Goal: Book appointment/travel/reservation

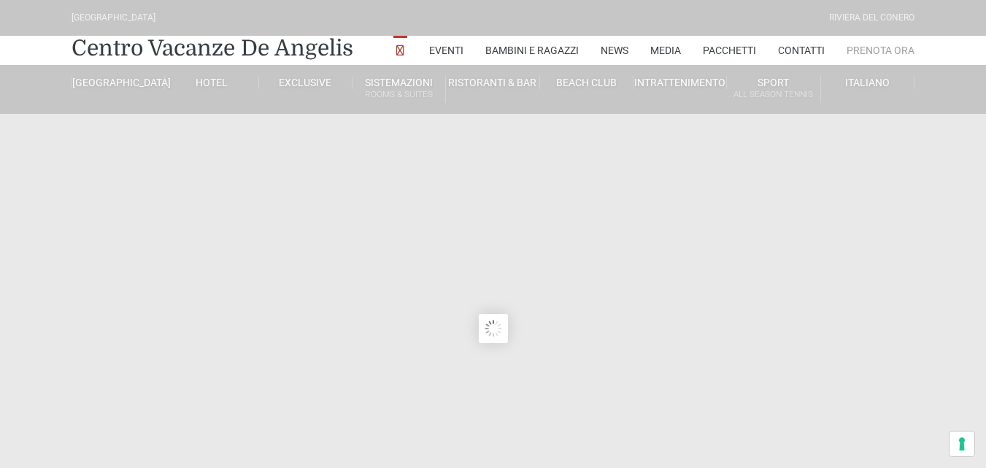
type input "[DATE]"
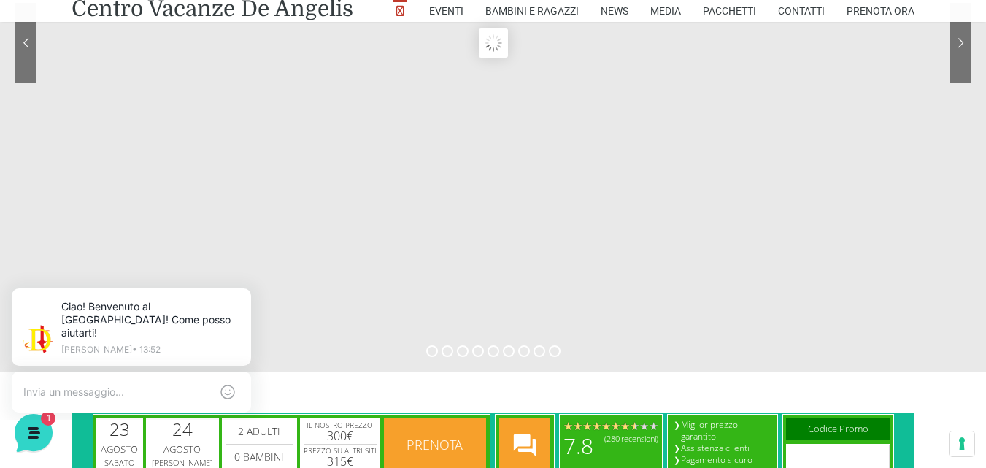
scroll to position [292, 0]
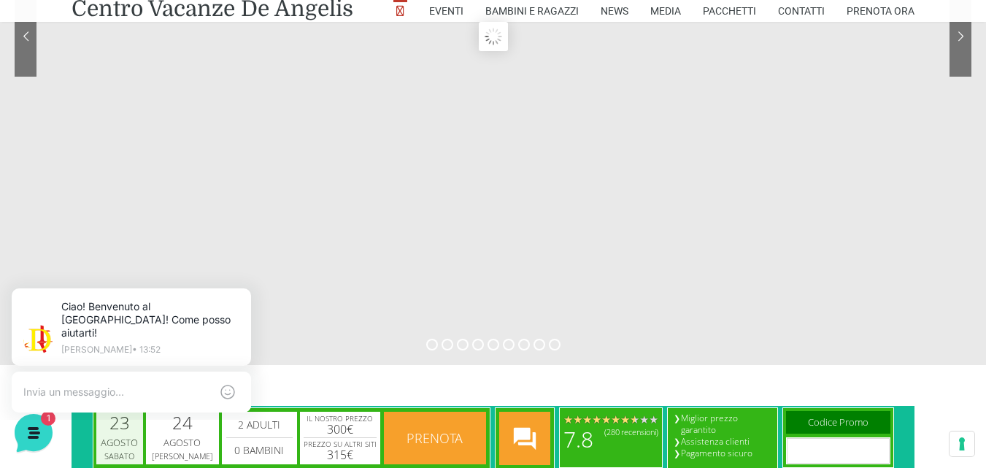
click at [130, 427] on div "23" at bounding box center [119, 423] width 20 height 18
click at [124, 442] on div "Agosto" at bounding box center [120, 443] width 42 height 15
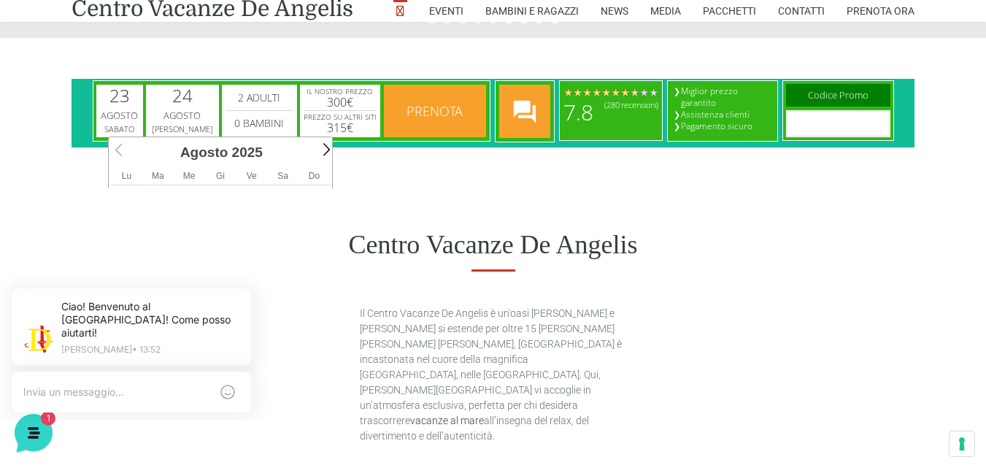
scroll to position [657, 0]
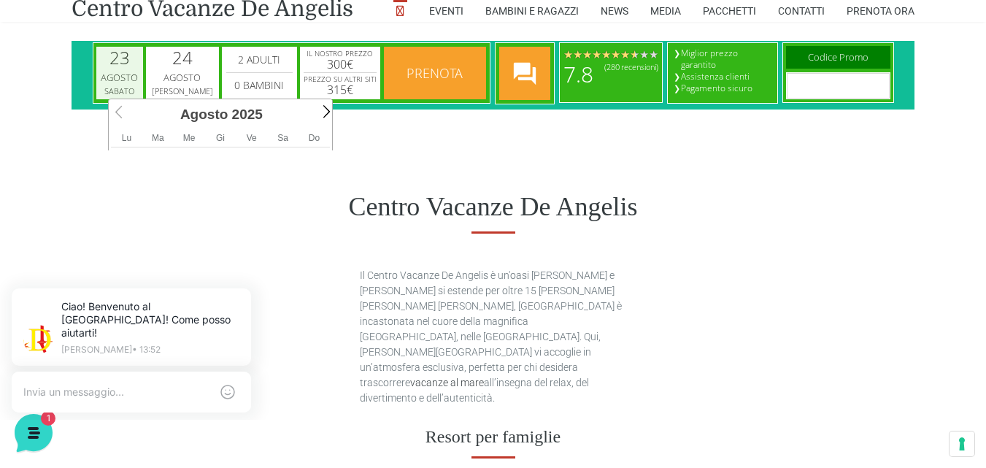
click at [130, 59] on div "23" at bounding box center [119, 58] width 20 height 18
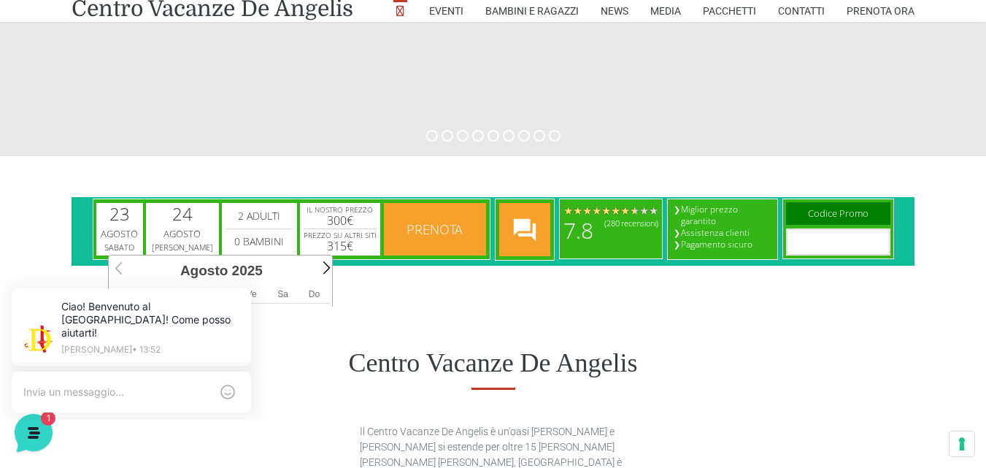
scroll to position [584, 0]
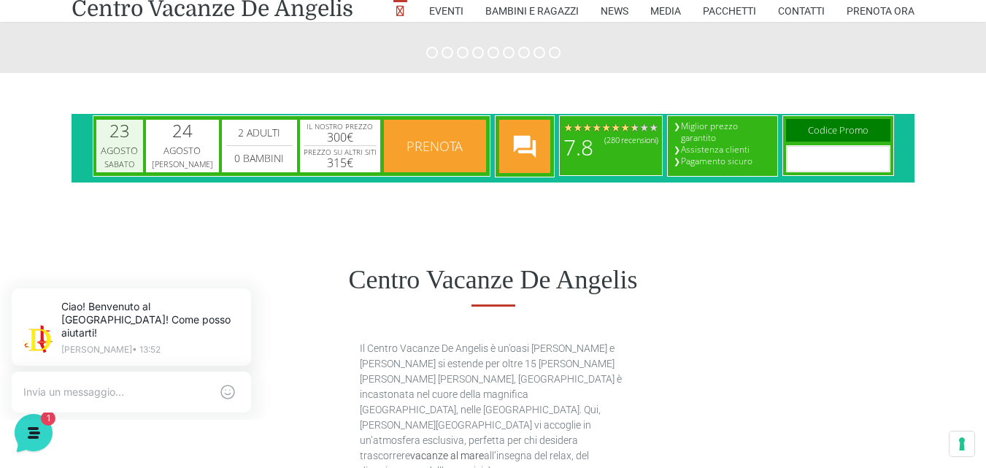
click at [129, 149] on div "Agosto" at bounding box center [120, 151] width 42 height 15
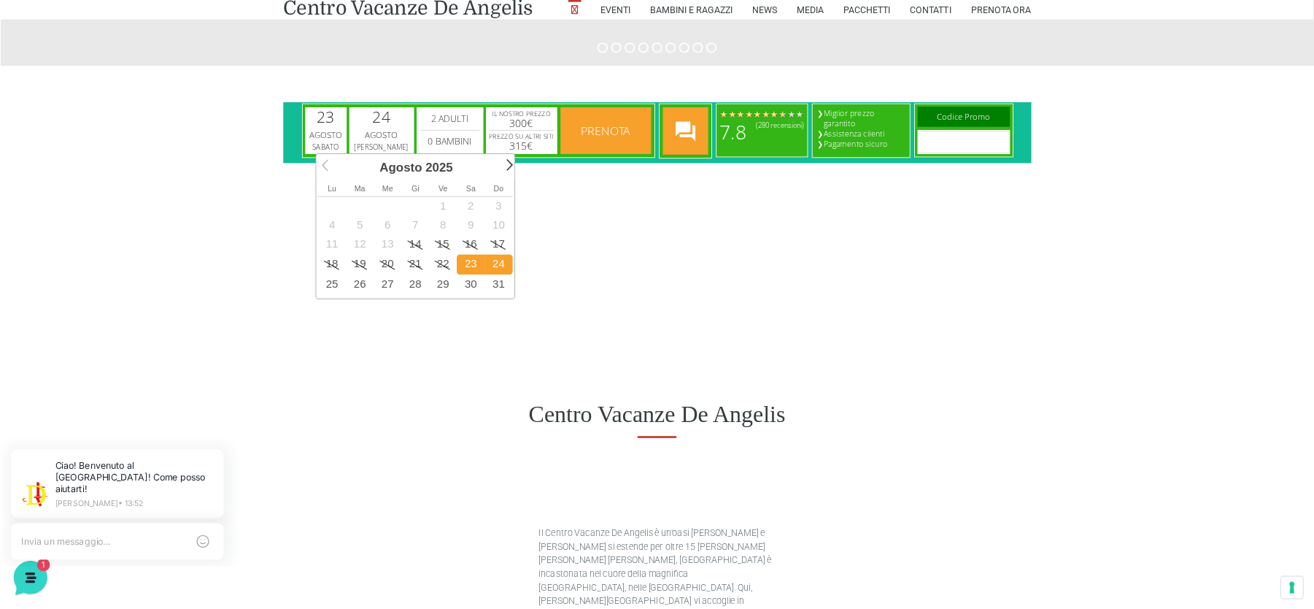
scroll to position [0, 5]
drag, startPoint x: 1293, startPoint y: 116, endPoint x: 827, endPoint y: 280, distance: 493.5
click html "23 Agosto Sabato [DATE] image/svg+xml calendar .cls-1{fill:#fff} calendar 24 [P…"
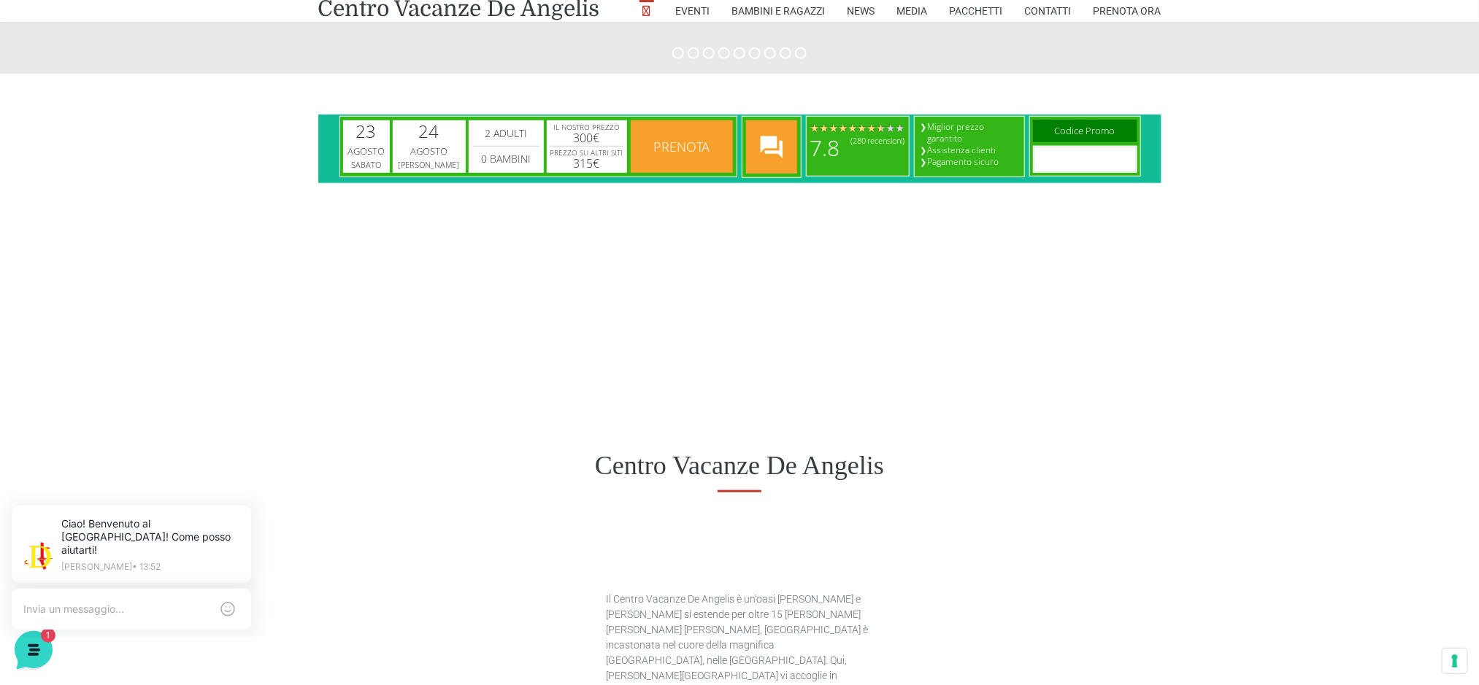
scroll to position [0, 0]
click at [387, 145] on div "Agosto" at bounding box center [365, 151] width 42 height 15
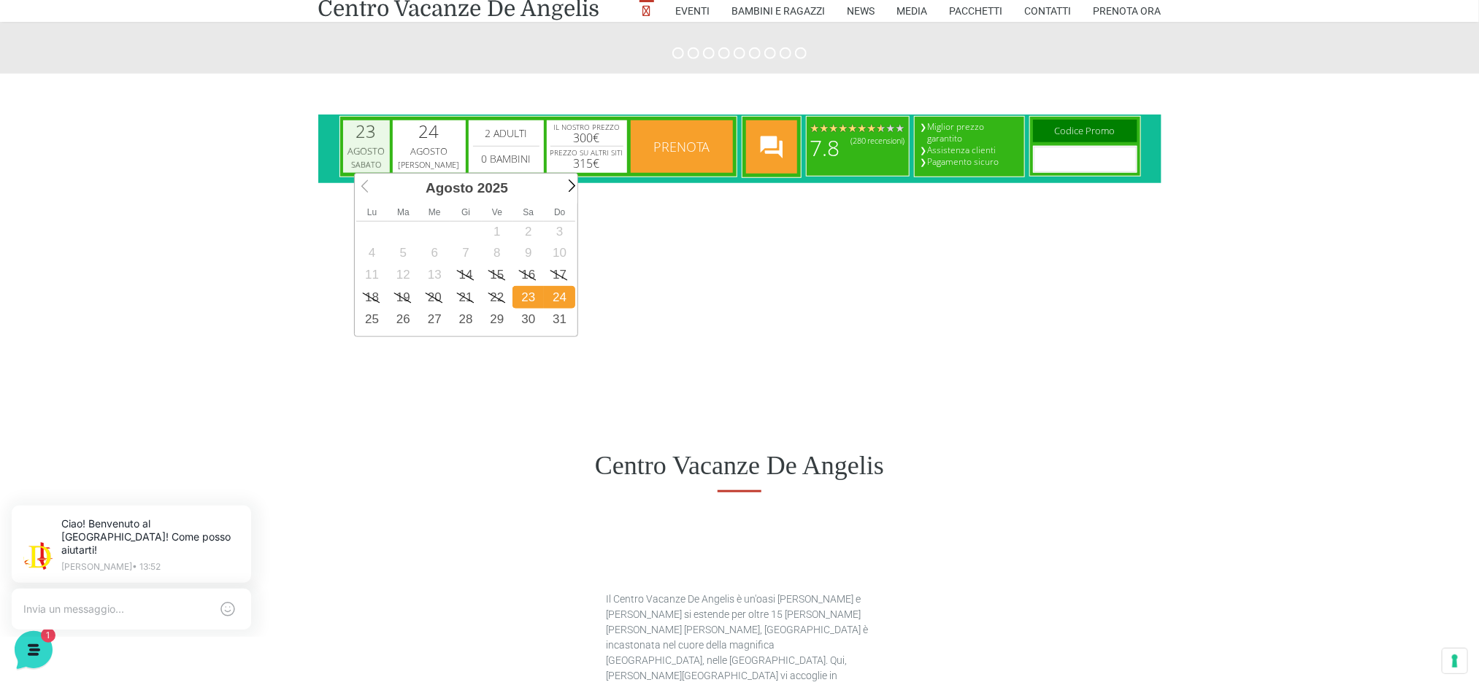
scroll to position [0, 5]
click at [558, 330] on link "31" at bounding box center [558, 319] width 31 height 23
type input "[DATE]"
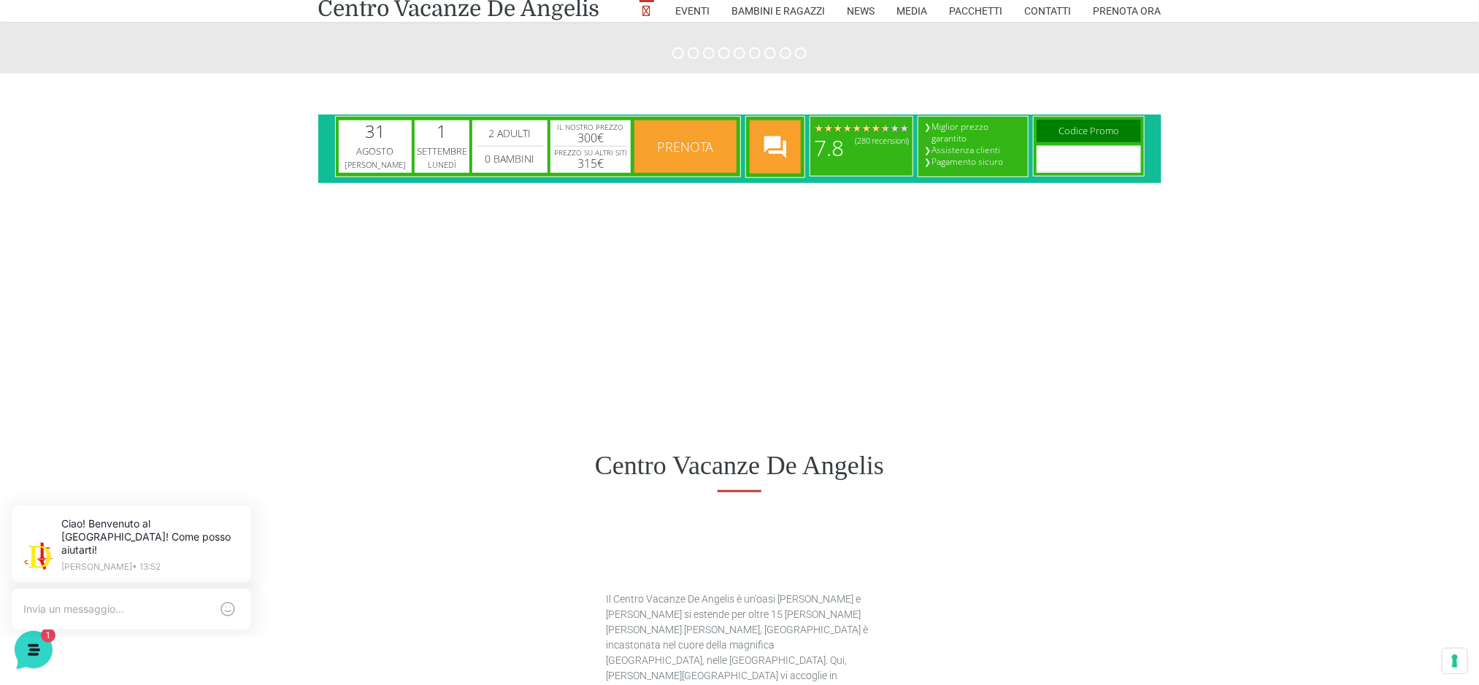
scroll to position [0, 0]
click at [438, 166] on div "Lunedì" at bounding box center [441, 163] width 36 height 11
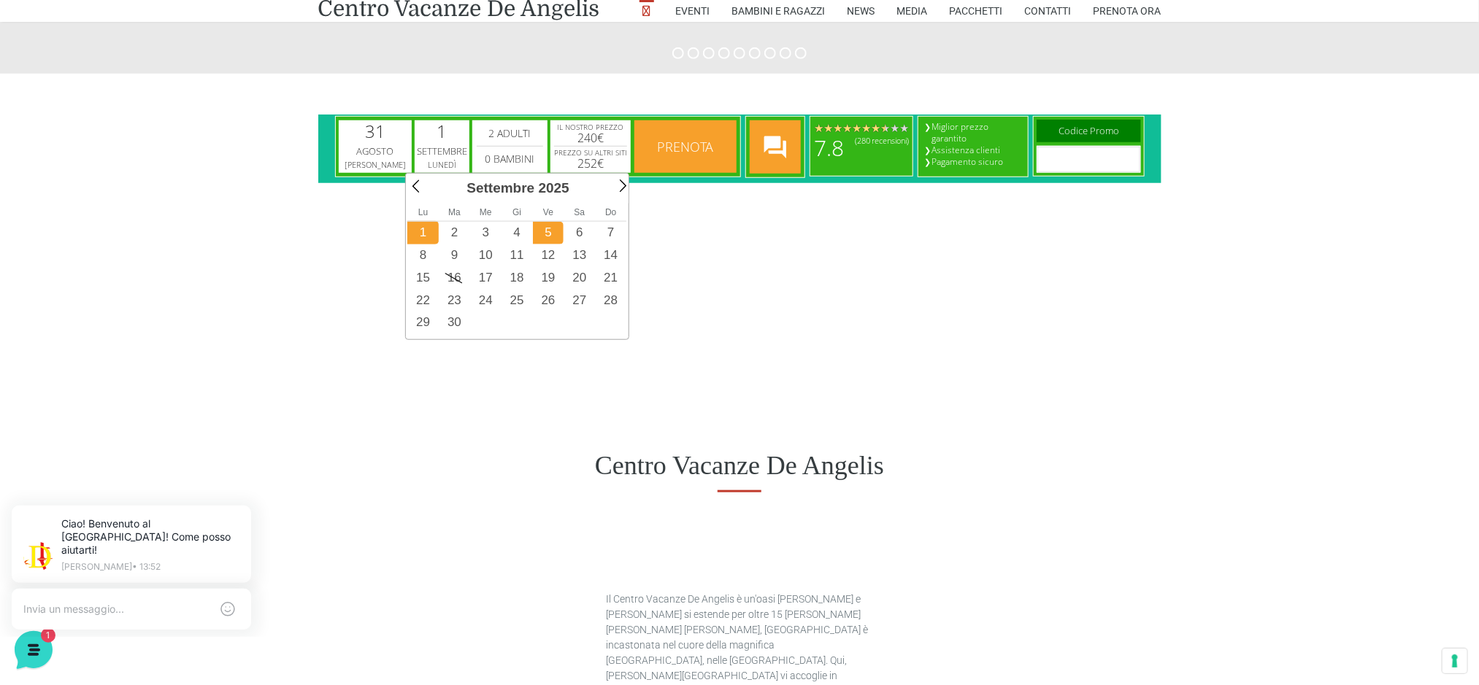
click at [552, 228] on link "5" at bounding box center [547, 232] width 31 height 23
type input "[DATE]"
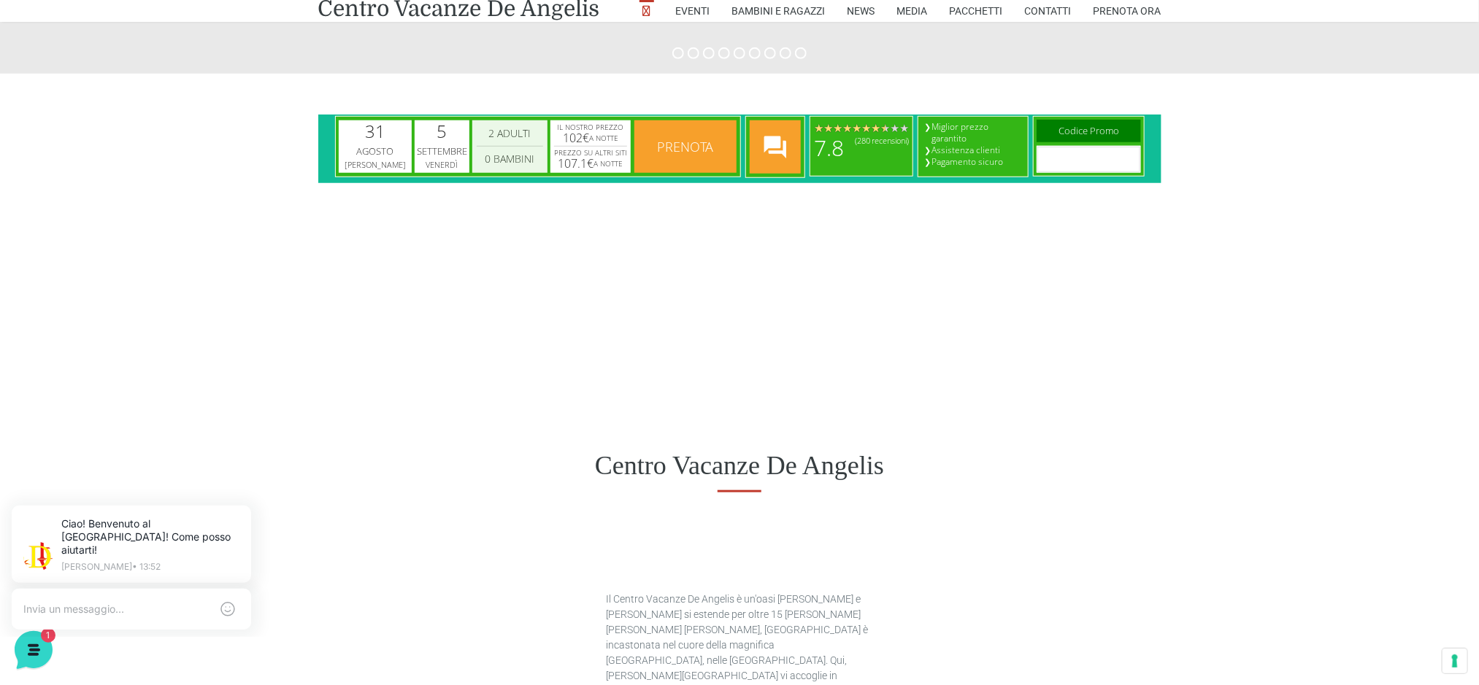
click at [501, 154] on select "0 Bambini 1 Bambini 2 Bambini 3 Bambini 4 Bambini 5 Bambini 6 Bambini 7 Bambini…" at bounding box center [509, 159] width 66 height 18
select select "2"
click at [476, 150] on select "0 Bambini 1 Bambini 2 Bambini 3 Bambini 4 Bambini 5 Bambini 6 Bambini 7 Bambini…" at bounding box center [509, 159] width 66 height 18
click at [693, 143] on span "Prenota" at bounding box center [685, 146] width 56 height 18
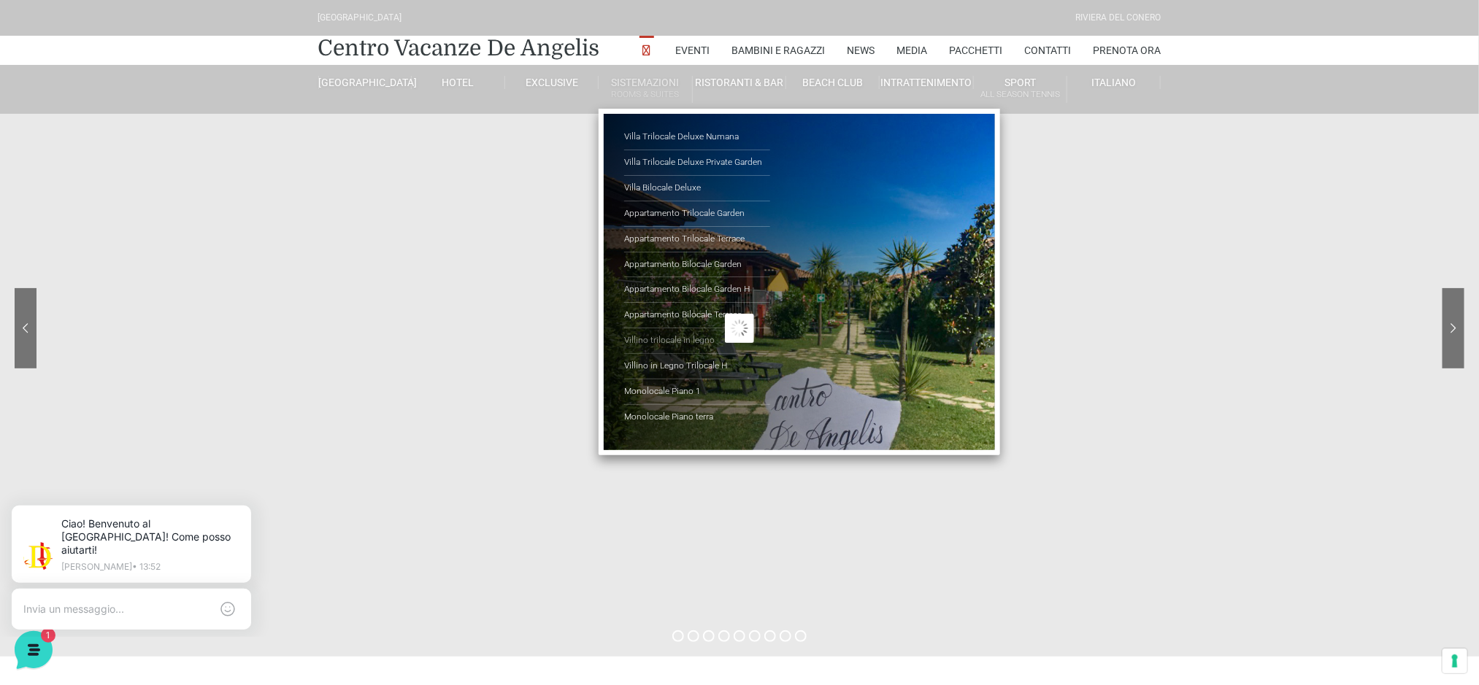
click at [669, 342] on link "Villino trilocale in legno" at bounding box center [697, 341] width 146 height 26
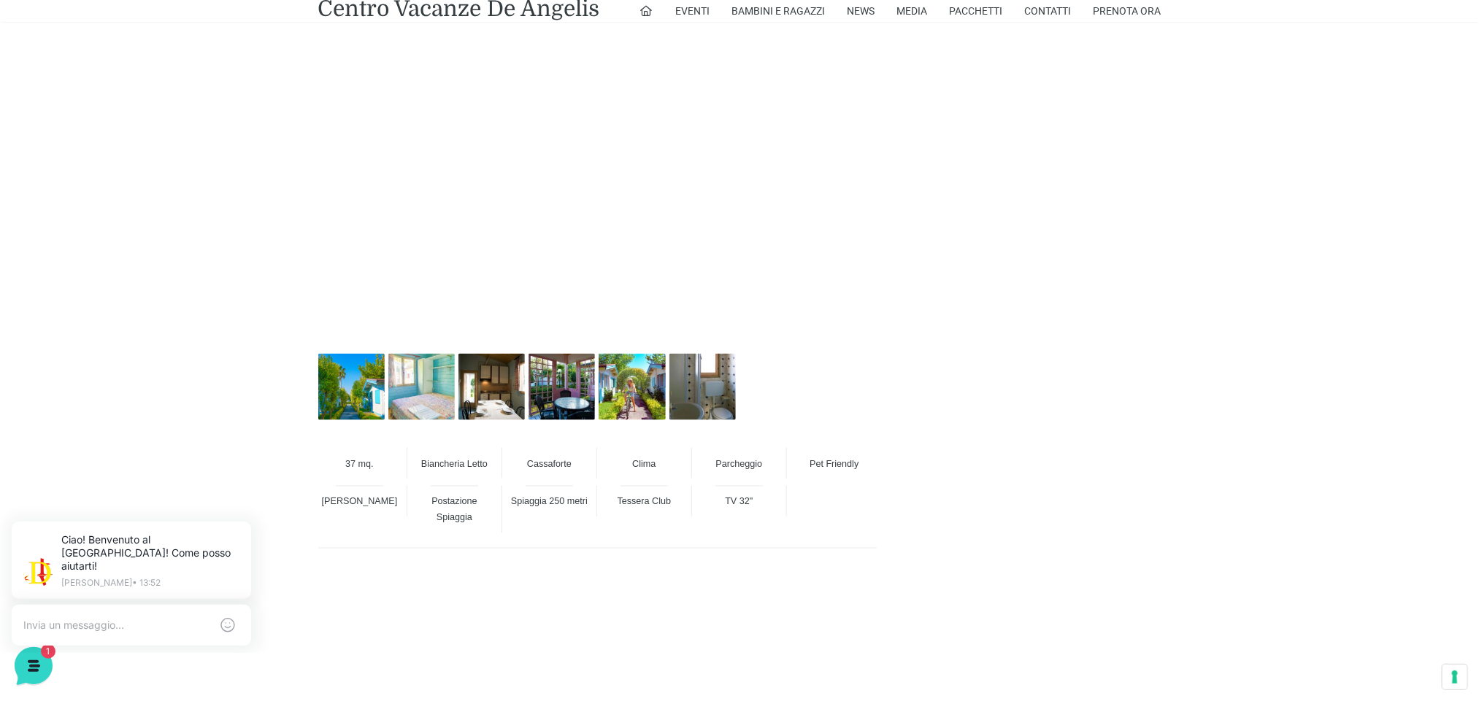
scroll to position [985, 0]
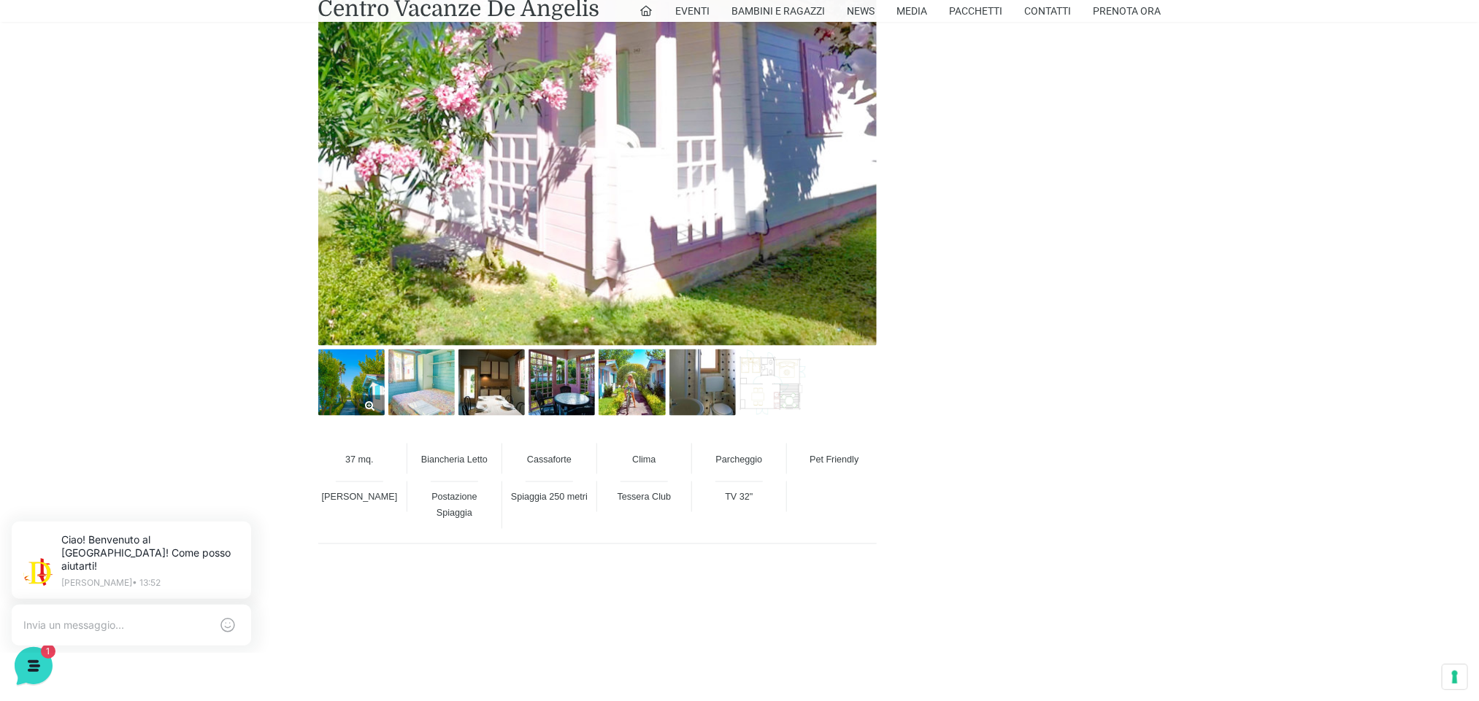
click at [351, 362] on img at bounding box center [351, 383] width 66 height 66
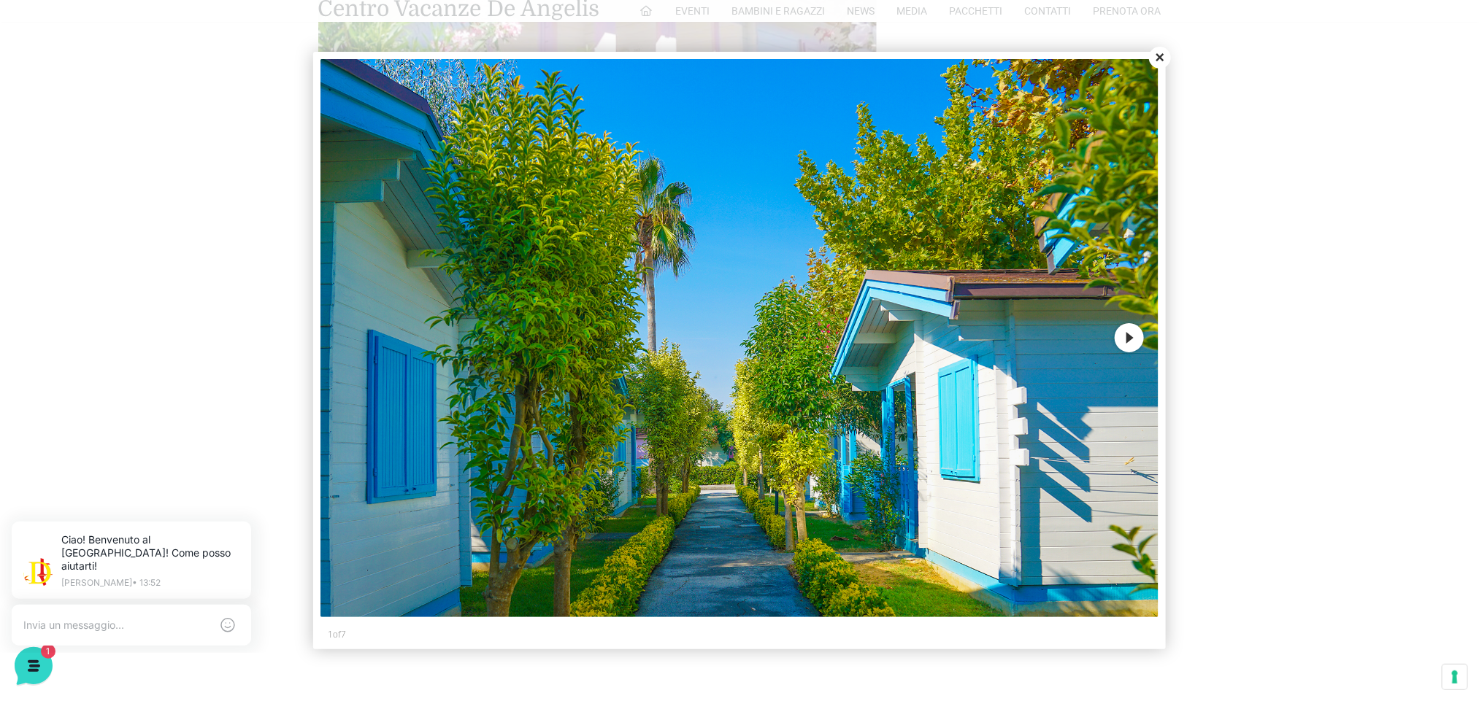
click at [1123, 344] on button "Next" at bounding box center [1128, 337] width 29 height 29
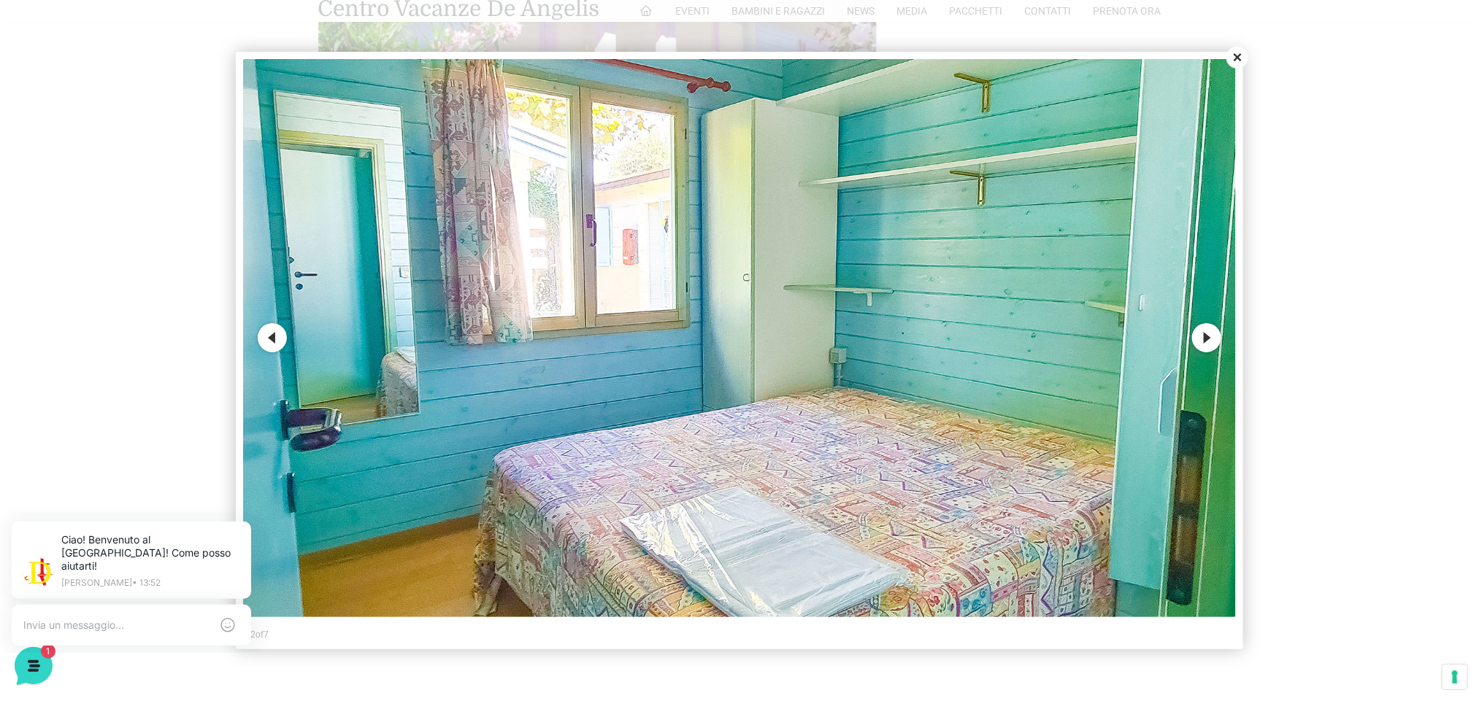
click at [1196, 335] on button "Next" at bounding box center [1206, 337] width 29 height 29
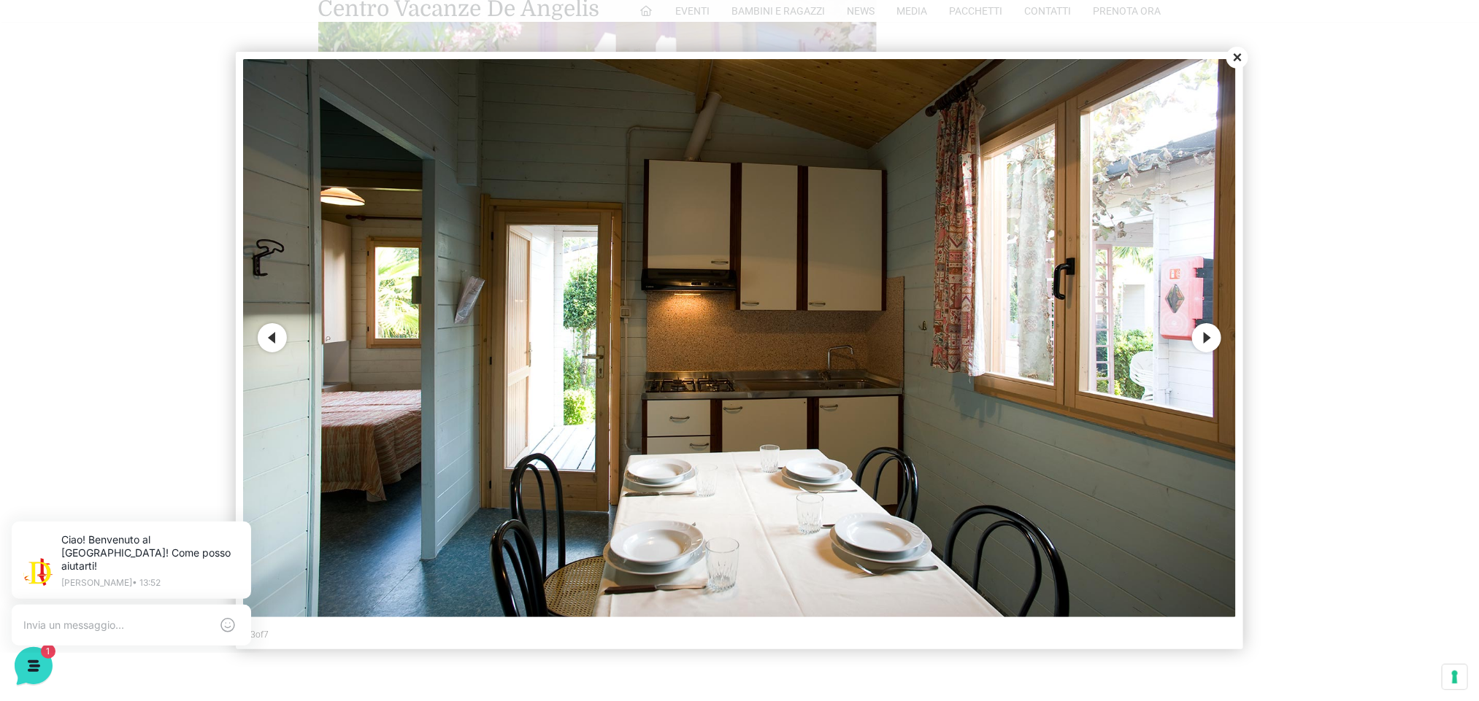
click at [1196, 335] on button "Next" at bounding box center [1206, 337] width 29 height 29
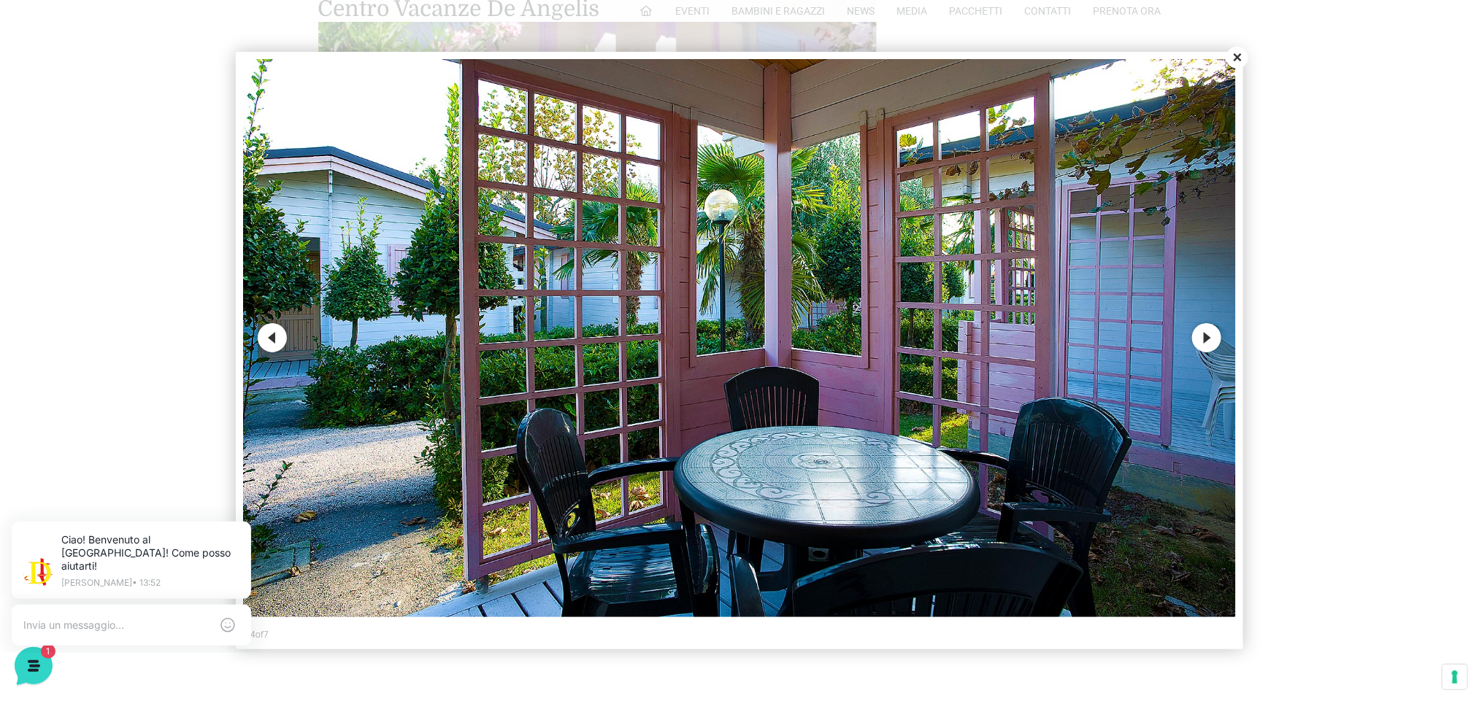
click at [1196, 335] on button "Next" at bounding box center [1206, 337] width 29 height 29
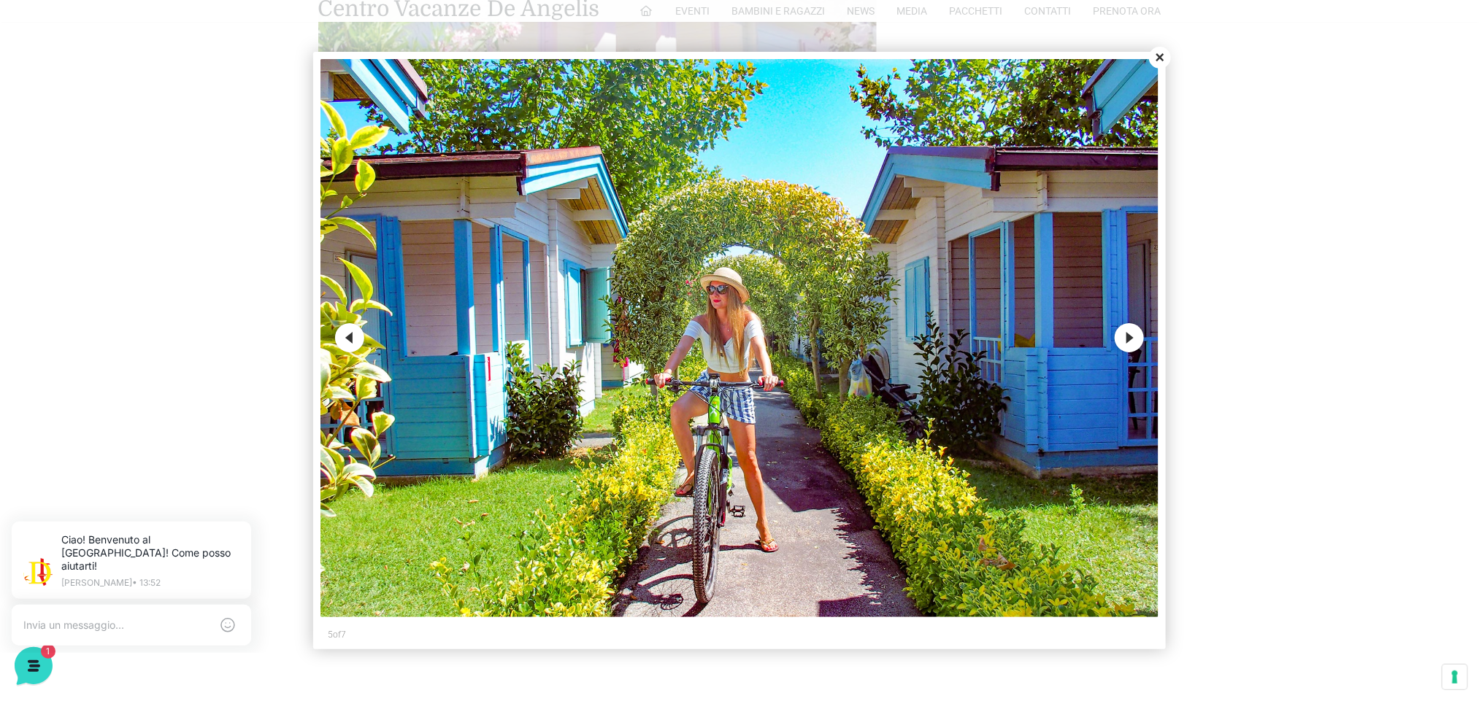
click at [1120, 344] on button "Next" at bounding box center [1128, 337] width 29 height 29
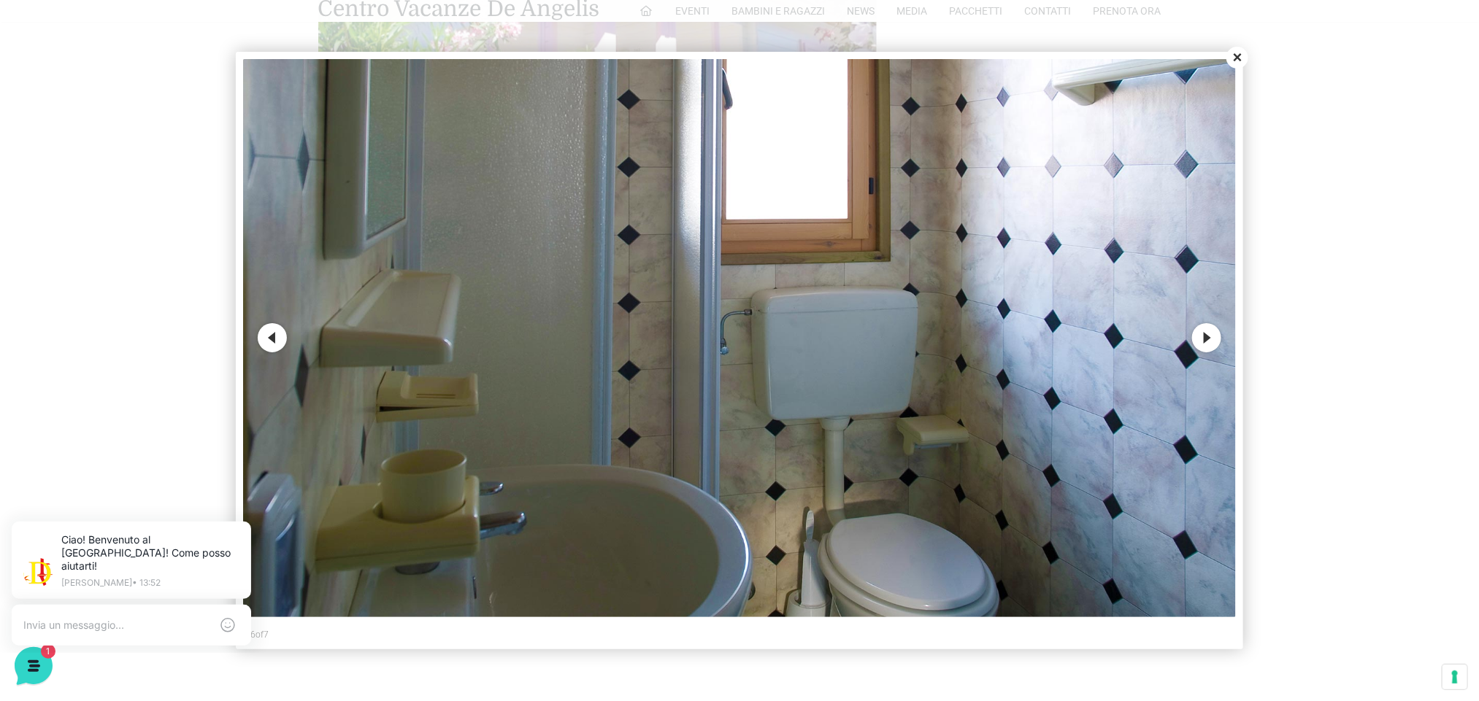
click at [1206, 339] on button "Next" at bounding box center [1206, 337] width 29 height 29
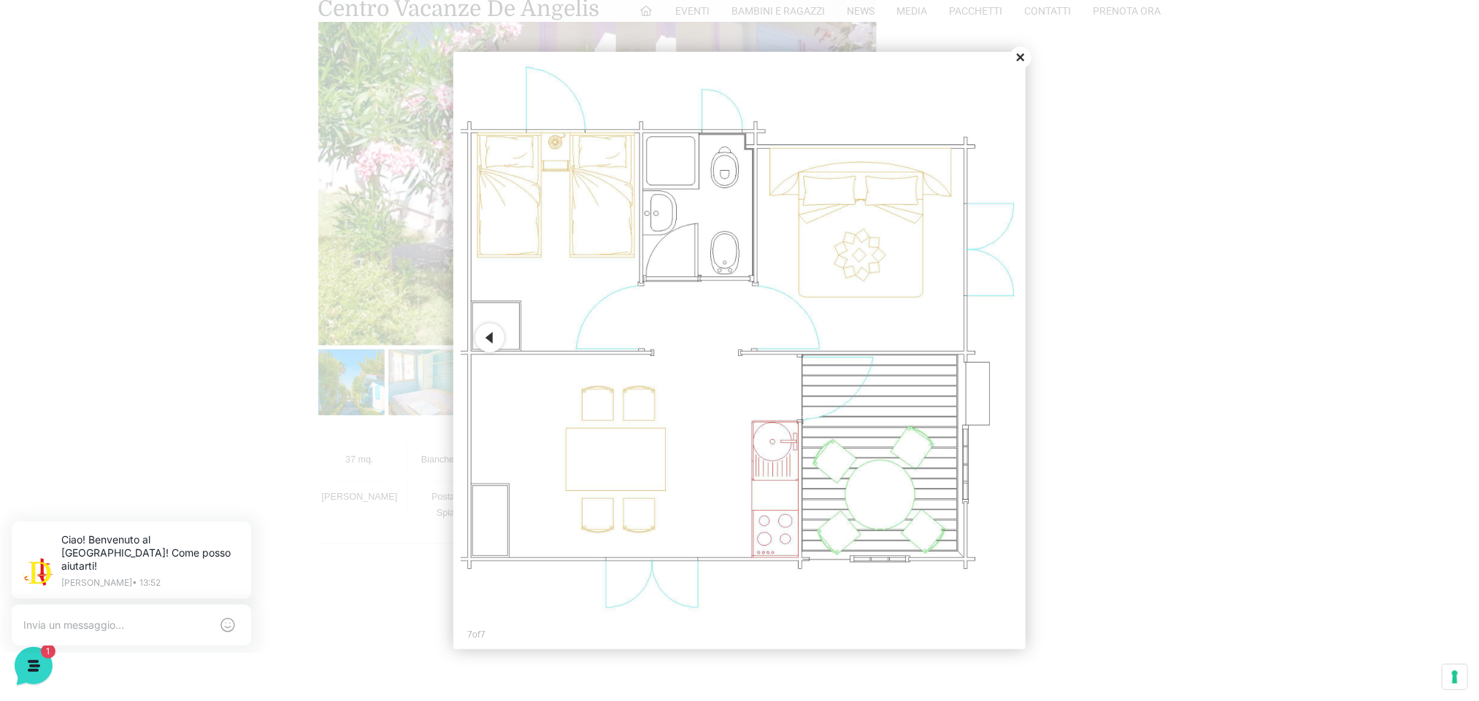
click at [1017, 53] on button "Close" at bounding box center [1020, 58] width 22 height 22
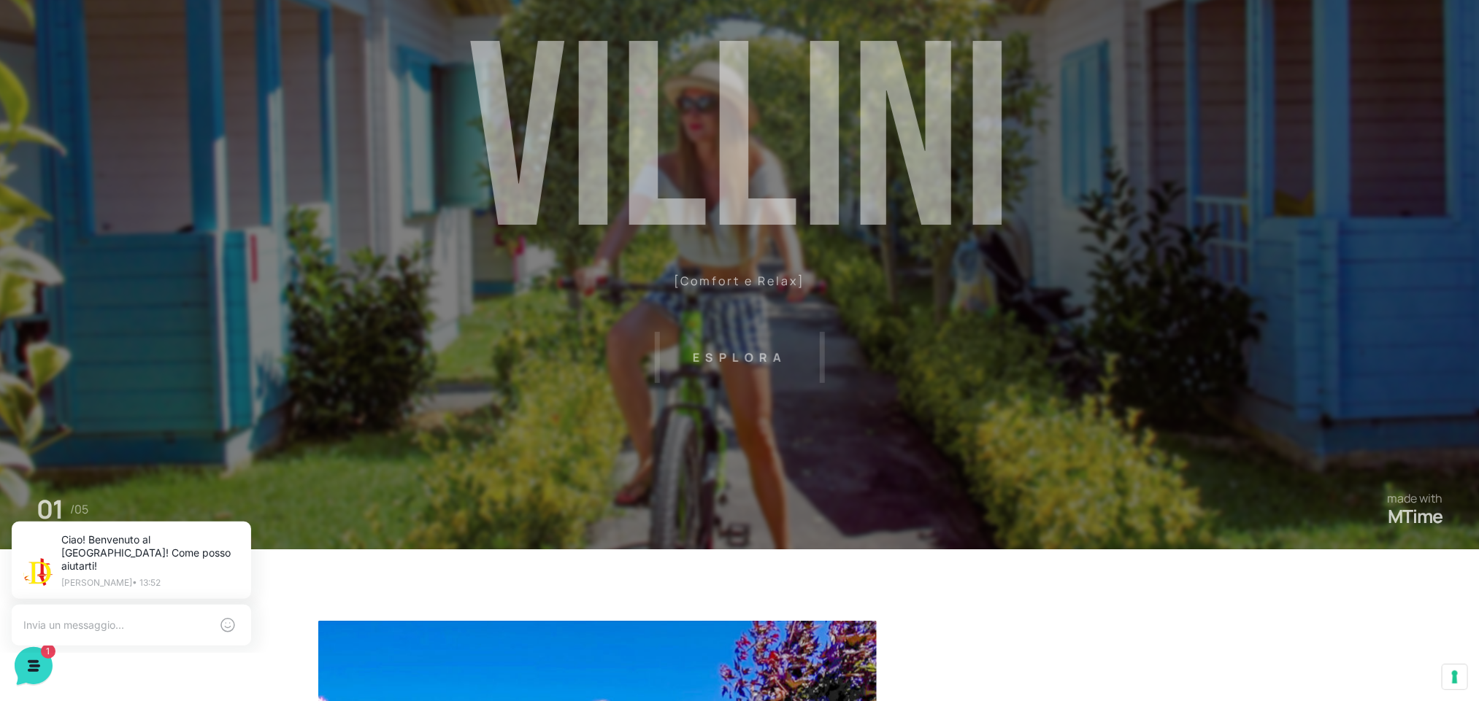
scroll to position [0, 0]
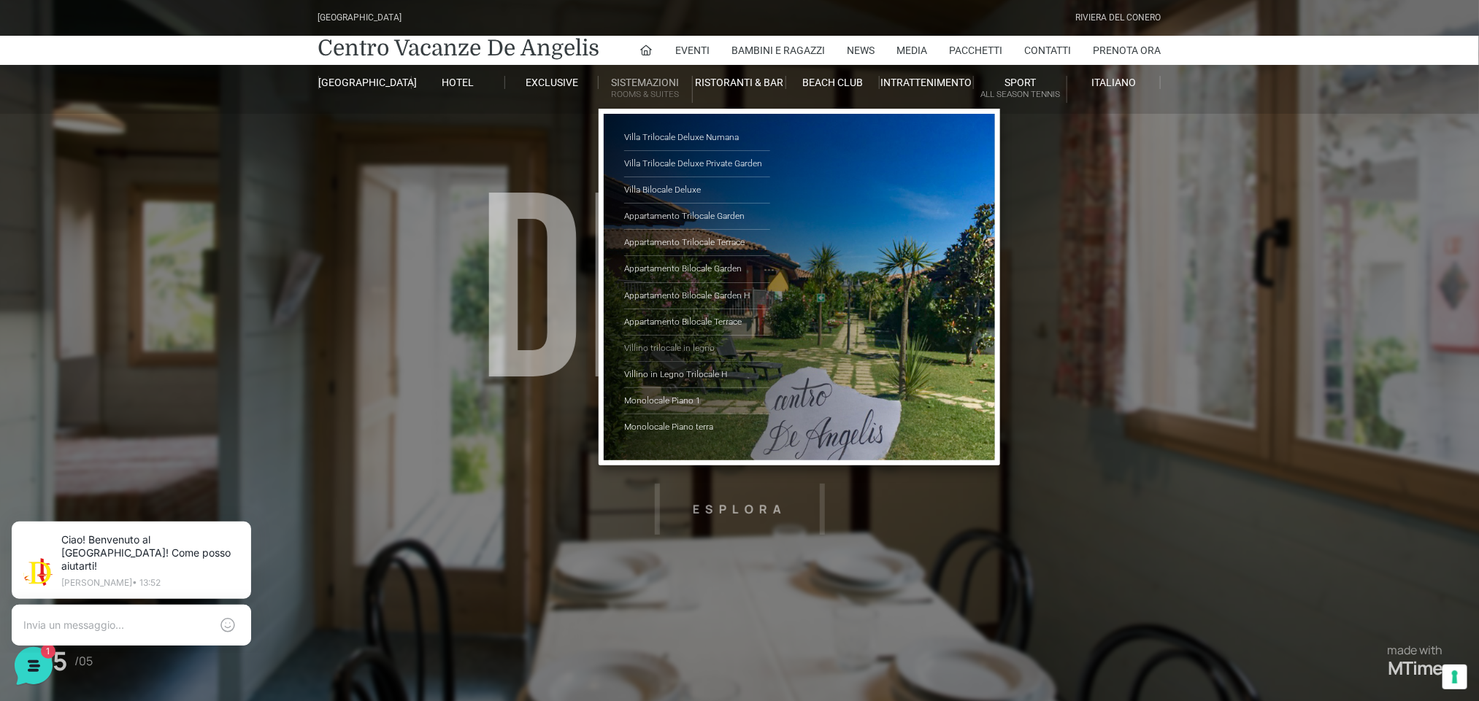
click at [690, 353] on link "Villino trilocale in legno" at bounding box center [697, 349] width 146 height 26
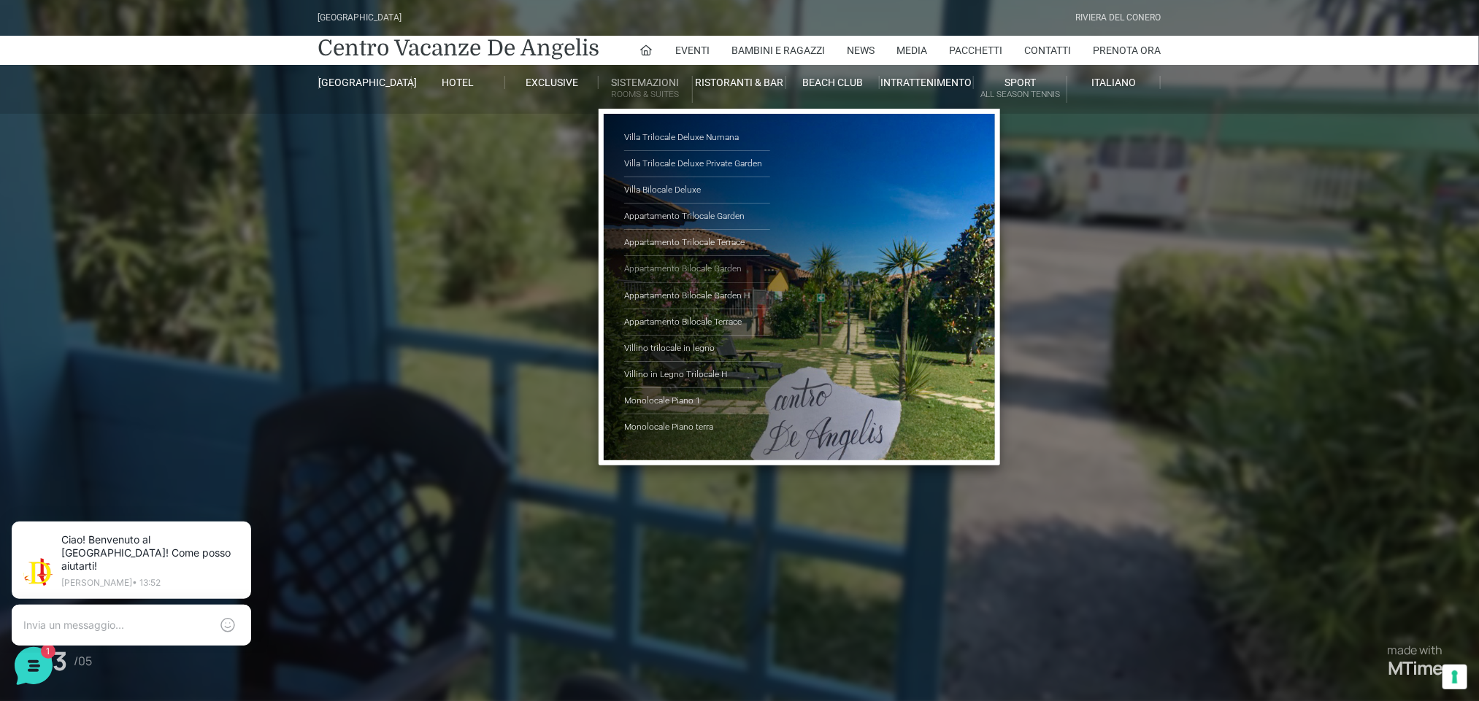
click at [701, 272] on link "Appartamento Bilocale Garden" at bounding box center [697, 269] width 146 height 26
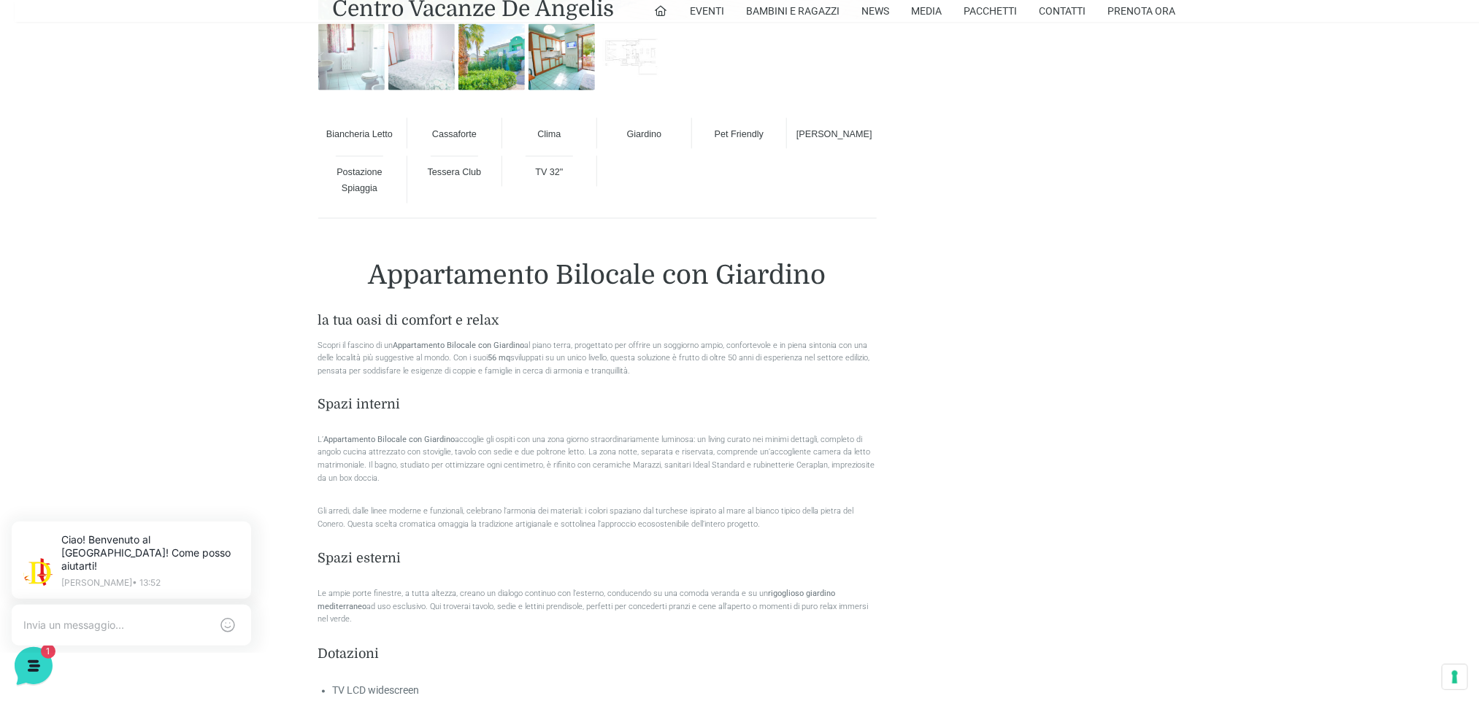
scroll to position [876, 0]
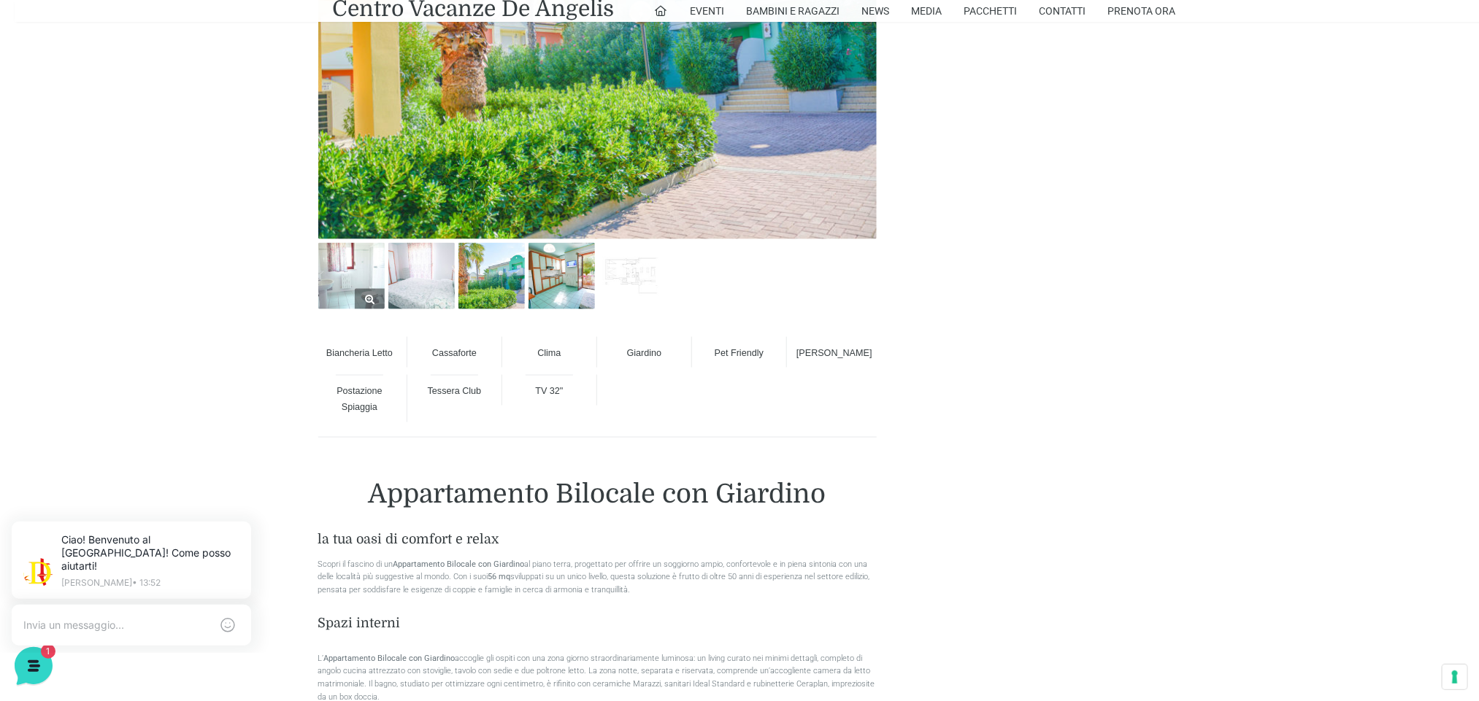
click at [349, 263] on img at bounding box center [351, 276] width 66 height 66
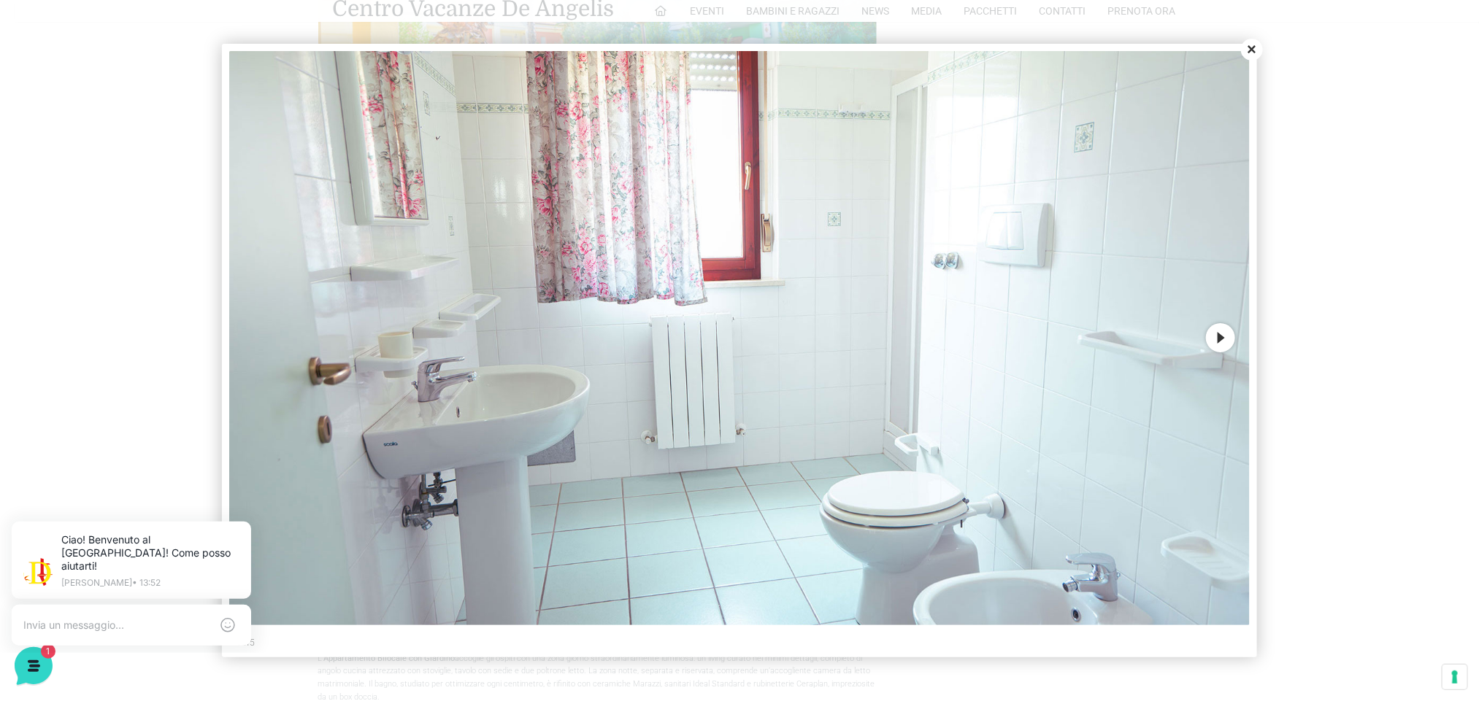
click at [1222, 335] on button "Next" at bounding box center [1220, 337] width 29 height 29
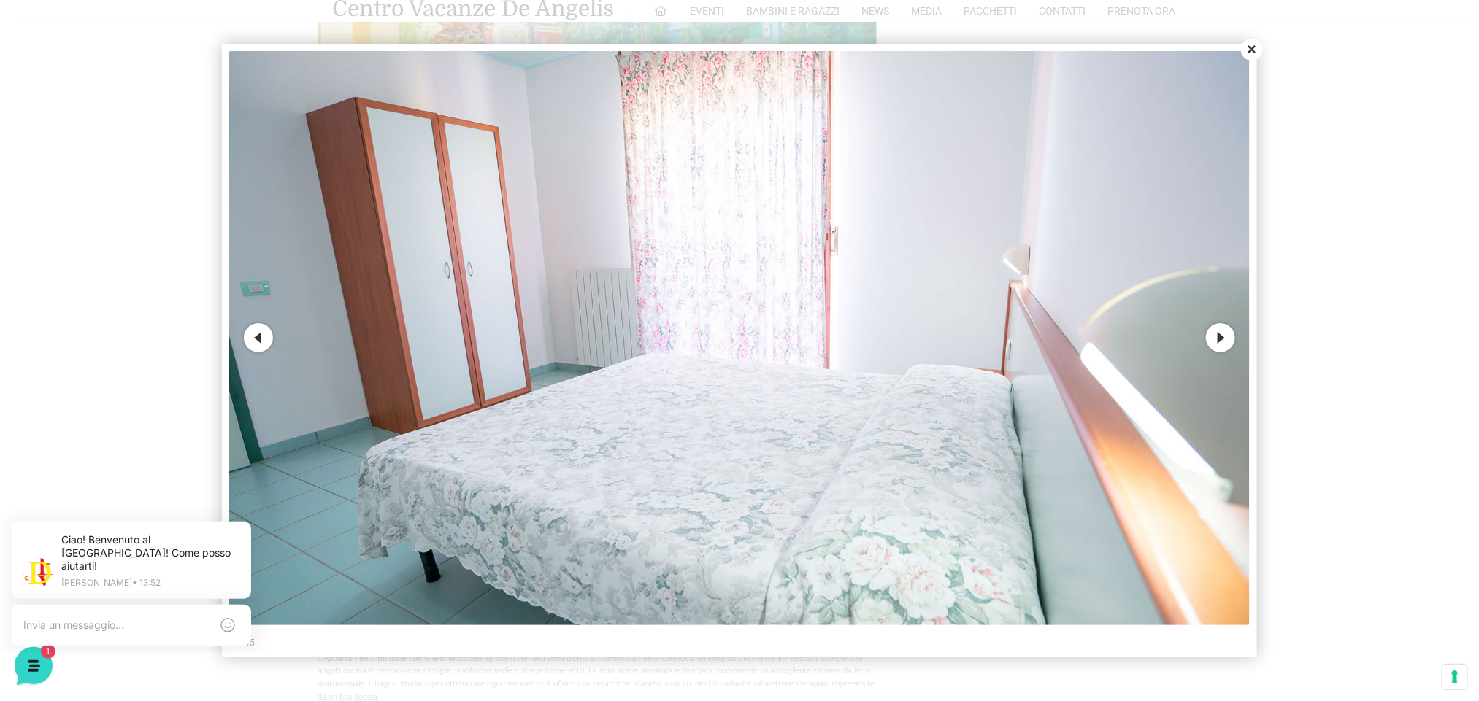
click at [1222, 335] on button "Next" at bounding box center [1220, 337] width 29 height 29
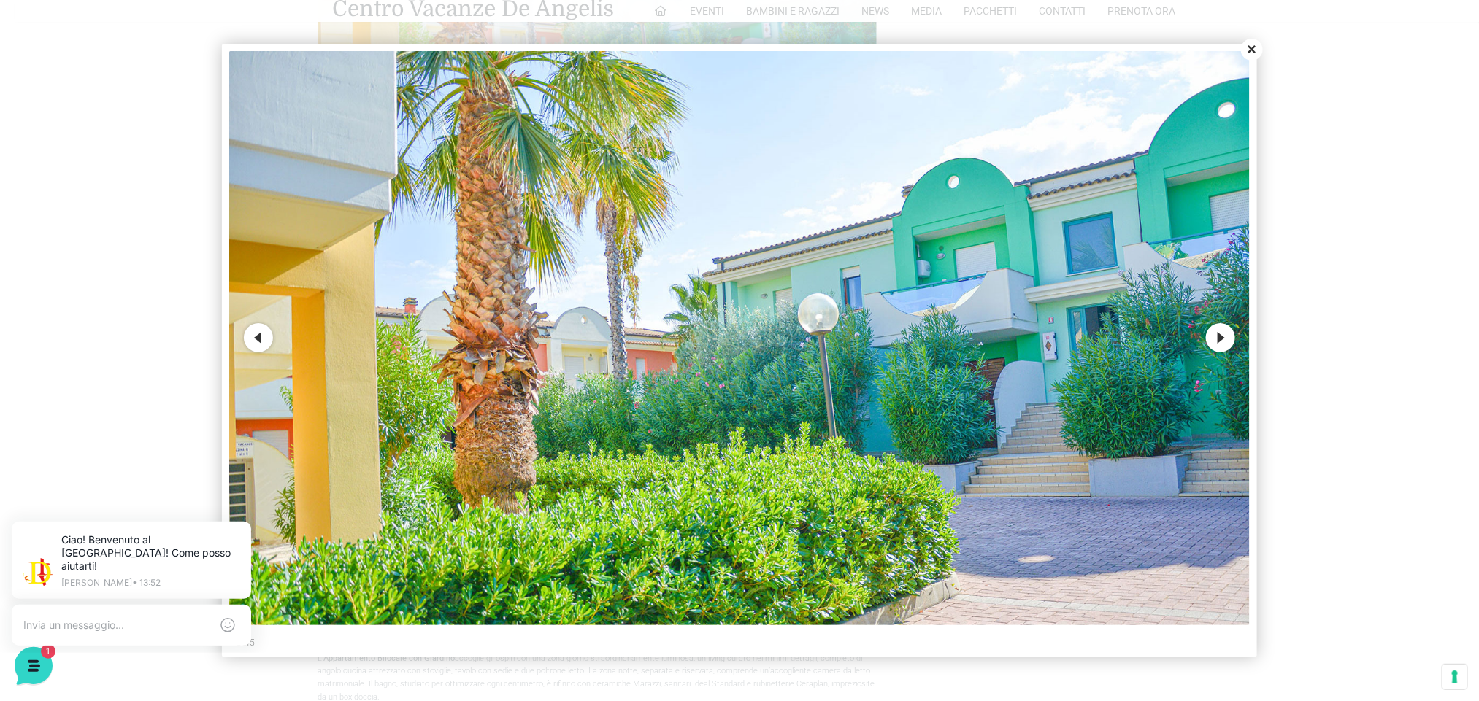
click at [1222, 335] on button "Next" at bounding box center [1220, 337] width 29 height 29
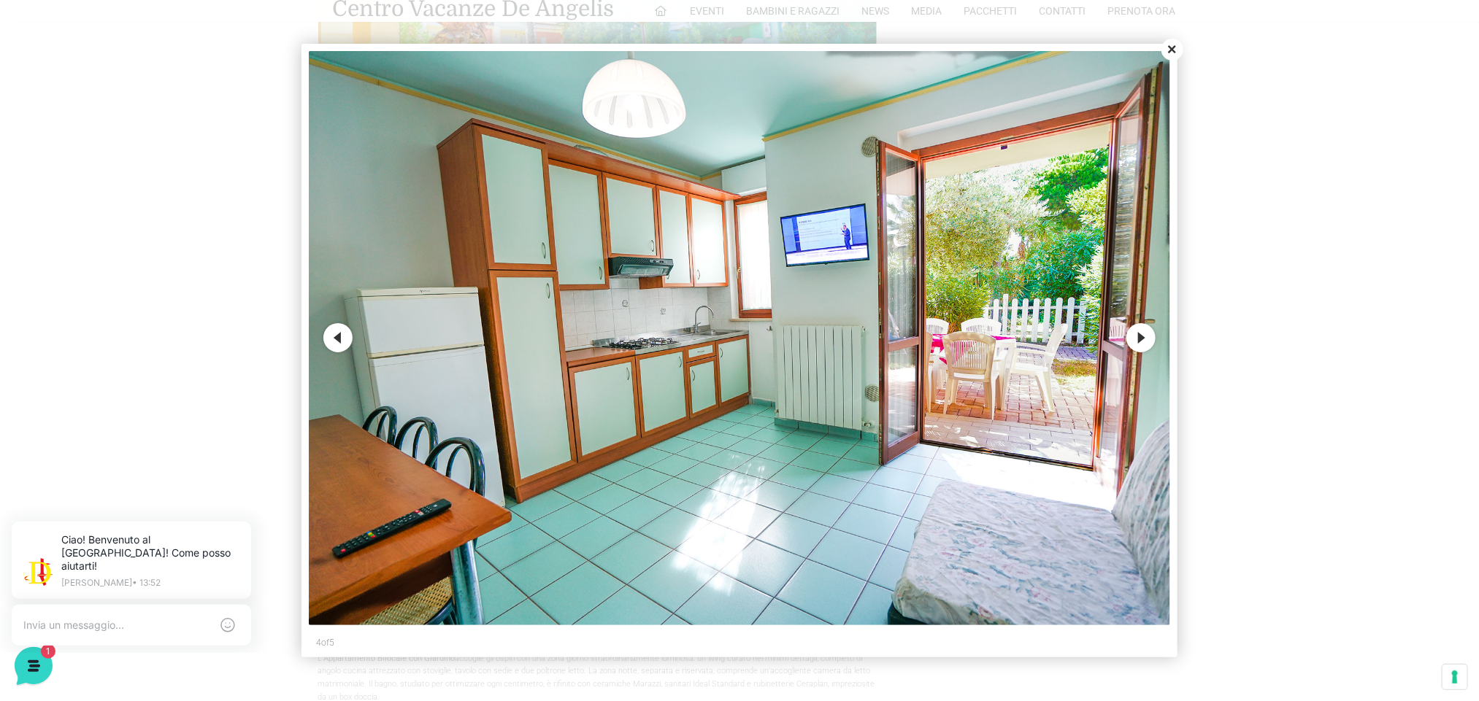
click at [1144, 342] on button "Next" at bounding box center [1140, 337] width 29 height 29
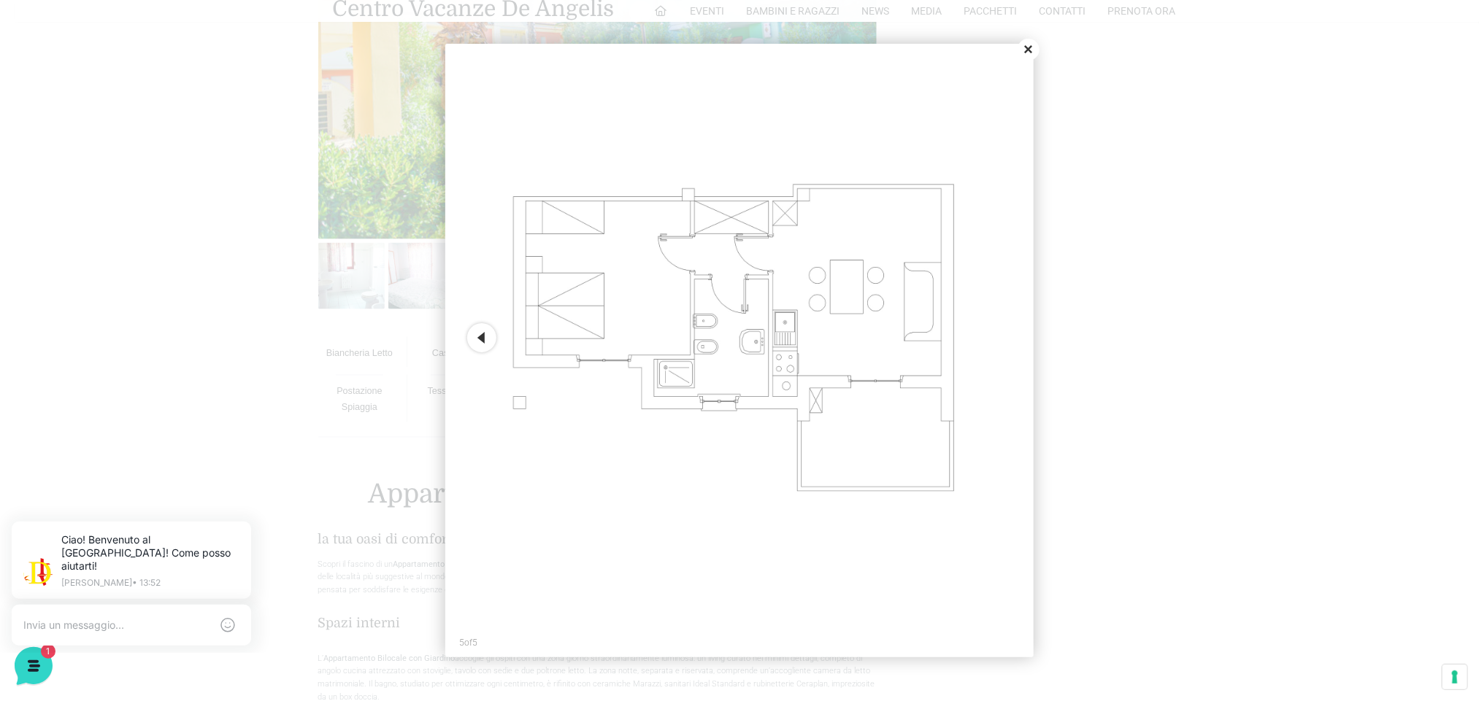
click at [1029, 51] on button "Close" at bounding box center [1028, 50] width 22 height 22
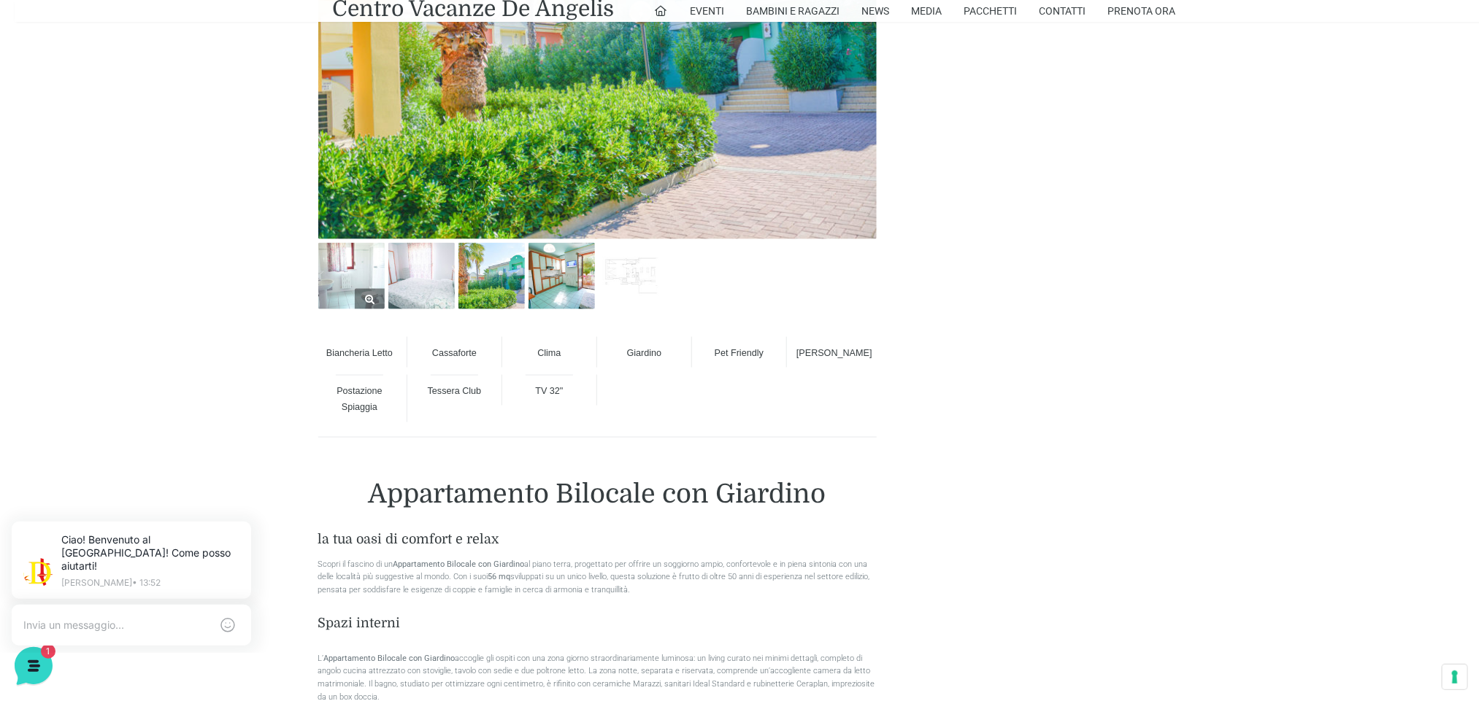
click at [360, 261] on img at bounding box center [351, 276] width 66 height 66
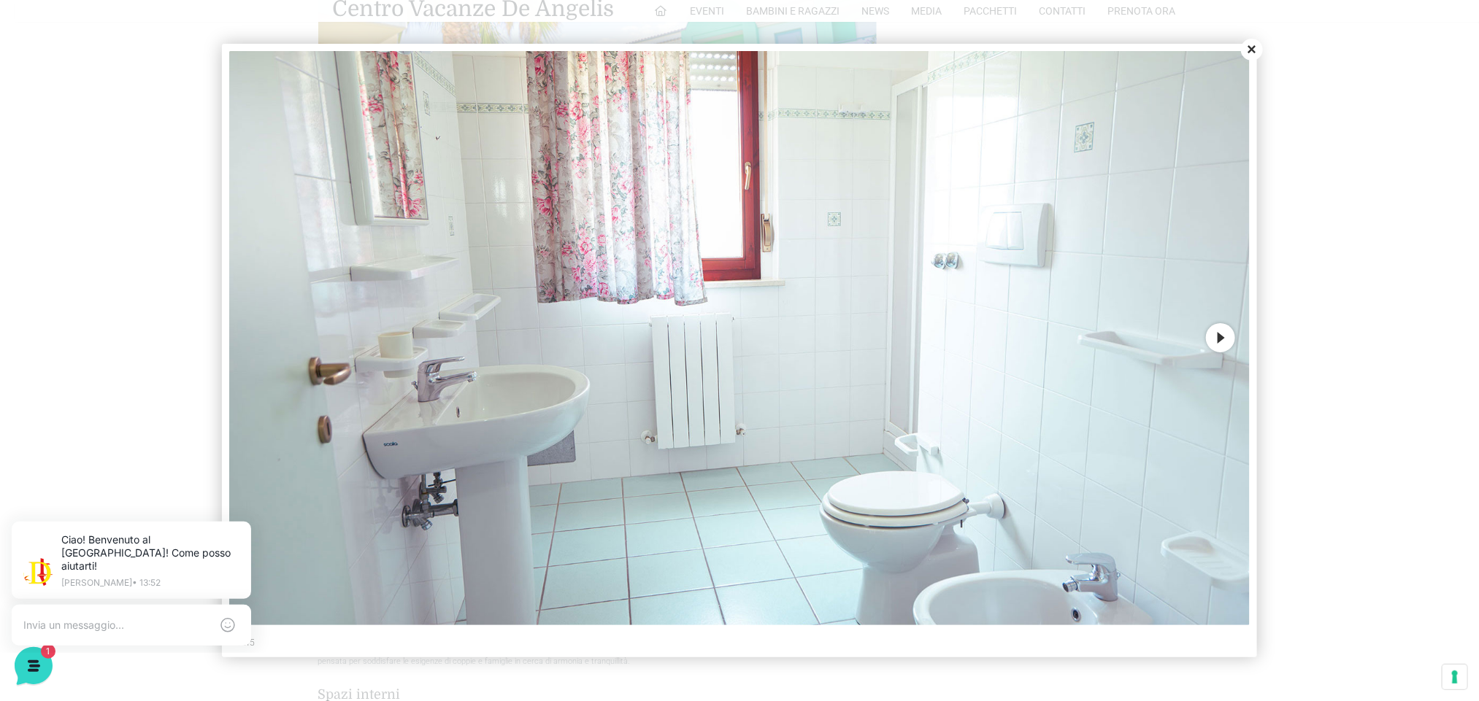
scroll to position [766, 0]
click at [1226, 336] on button "Next" at bounding box center [1220, 337] width 29 height 29
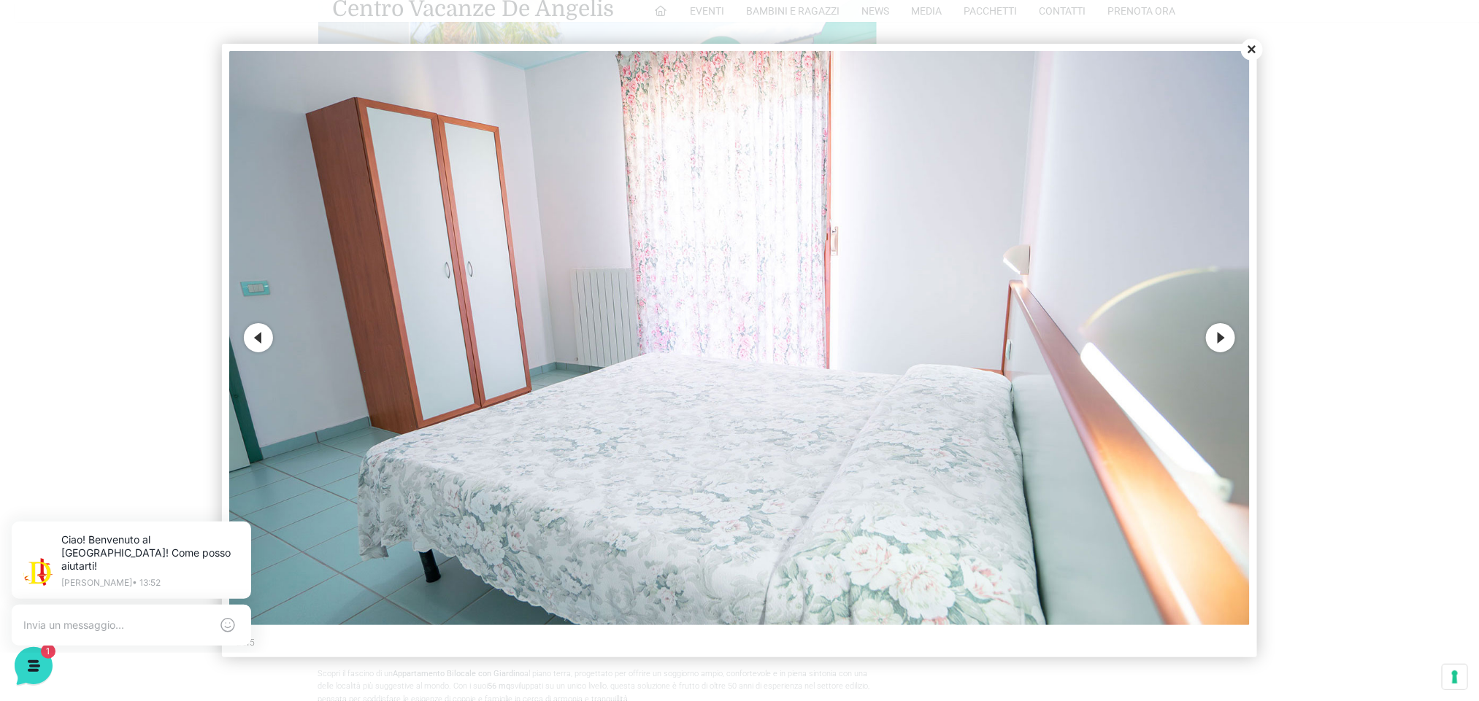
click at [1226, 336] on button "Next" at bounding box center [1220, 337] width 29 height 29
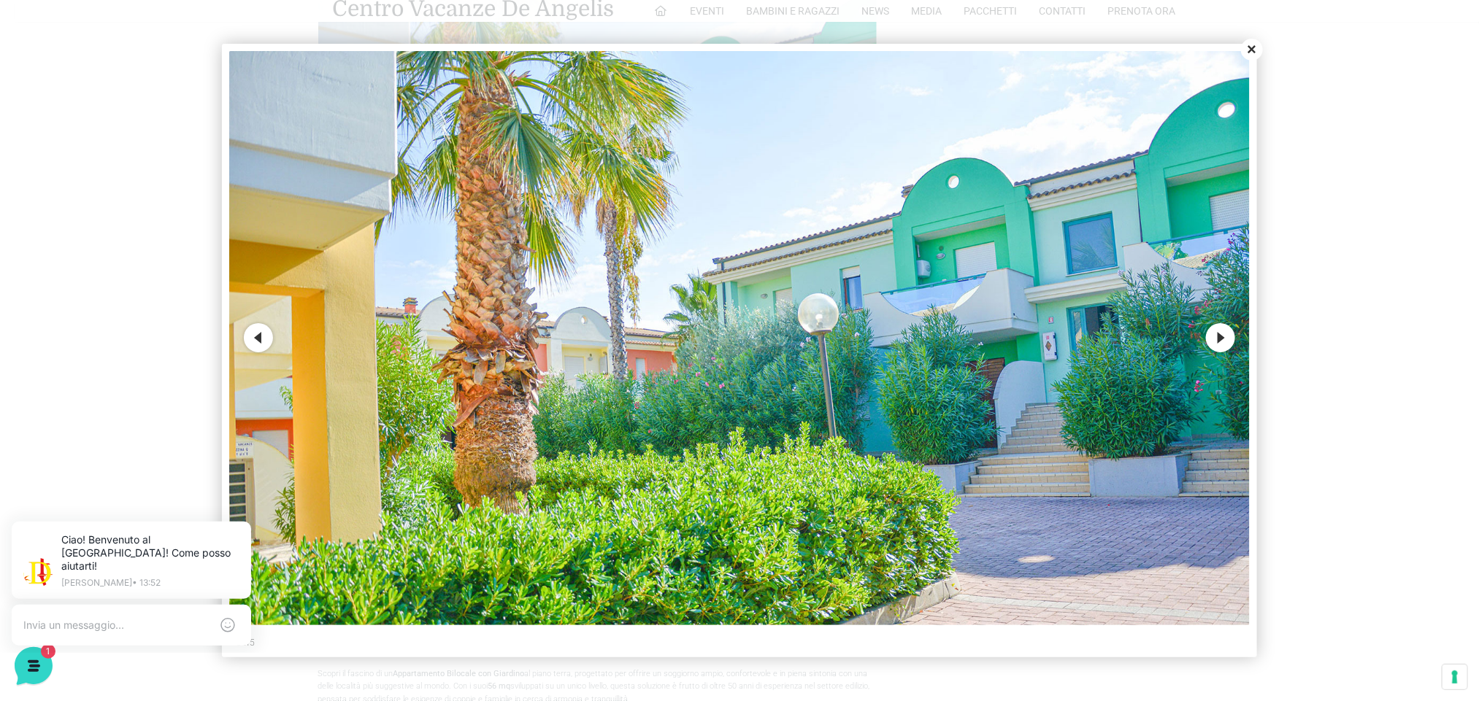
click at [1226, 336] on button "Next" at bounding box center [1220, 337] width 29 height 29
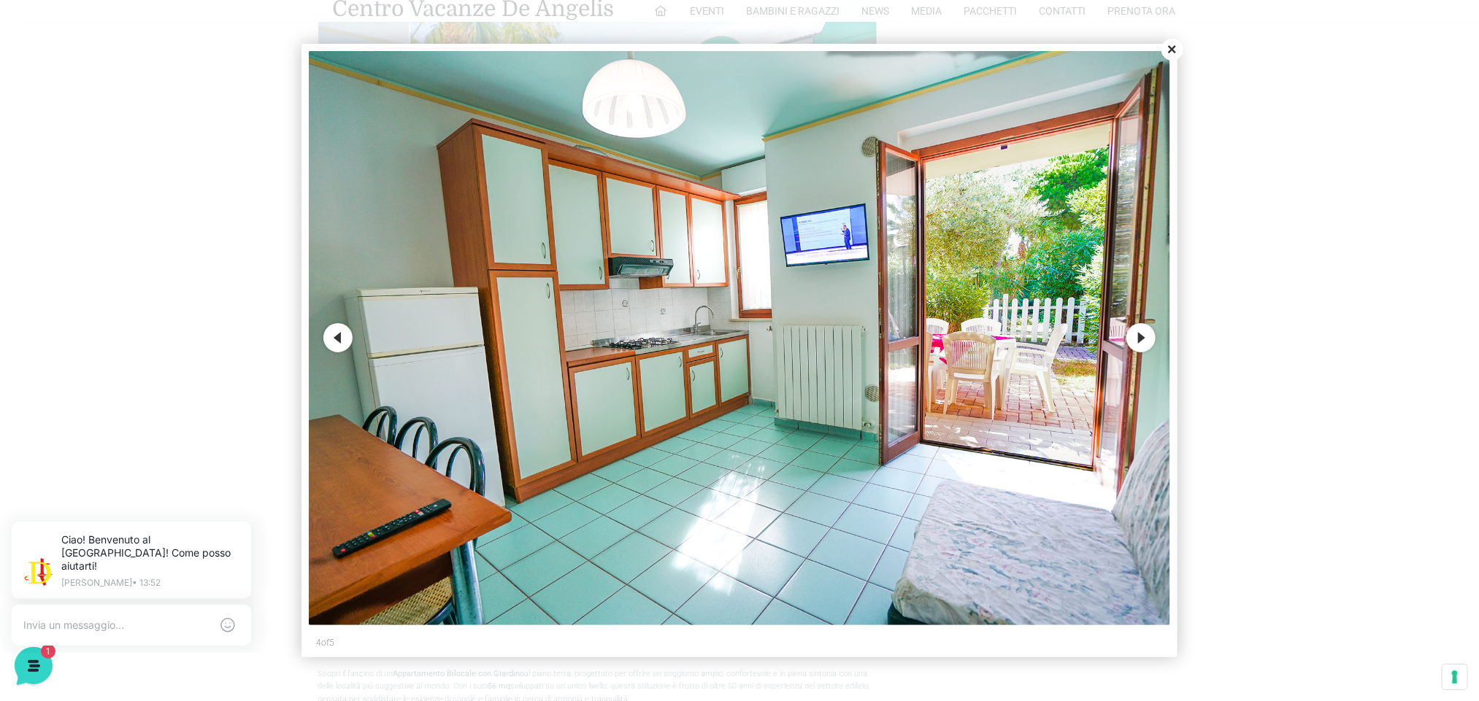
click at [1137, 336] on button "Next" at bounding box center [1140, 337] width 29 height 29
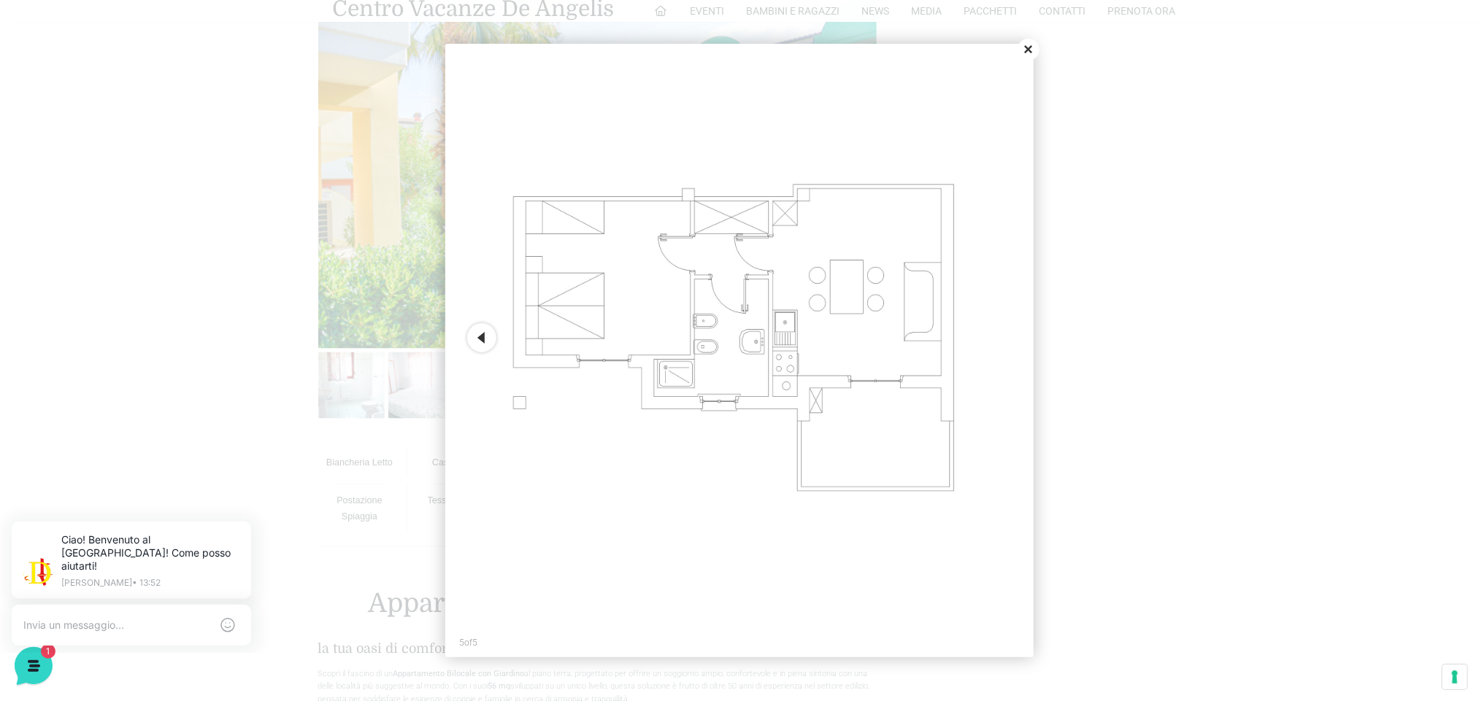
click at [1027, 45] on button "Close" at bounding box center [1028, 50] width 22 height 22
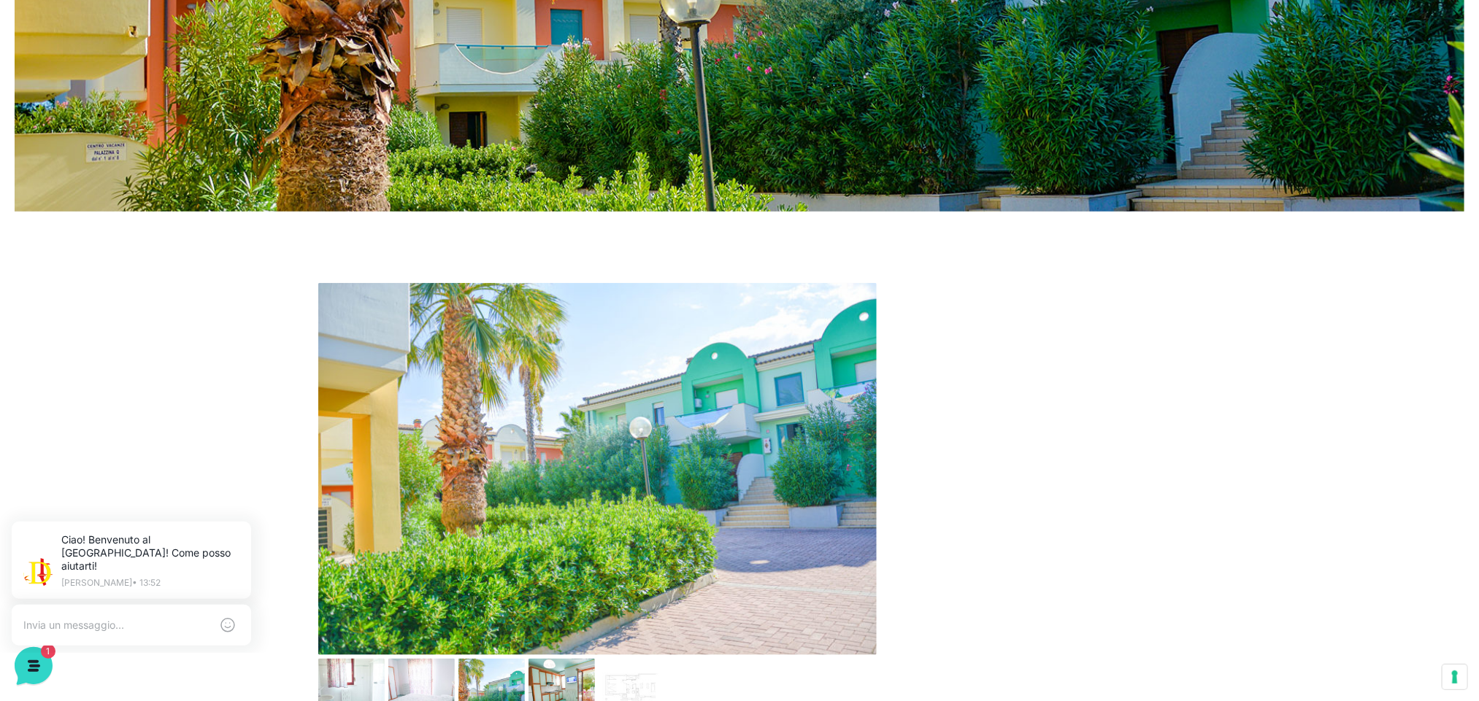
scroll to position [438, 0]
